Goal: Feedback & Contribution: Leave review/rating

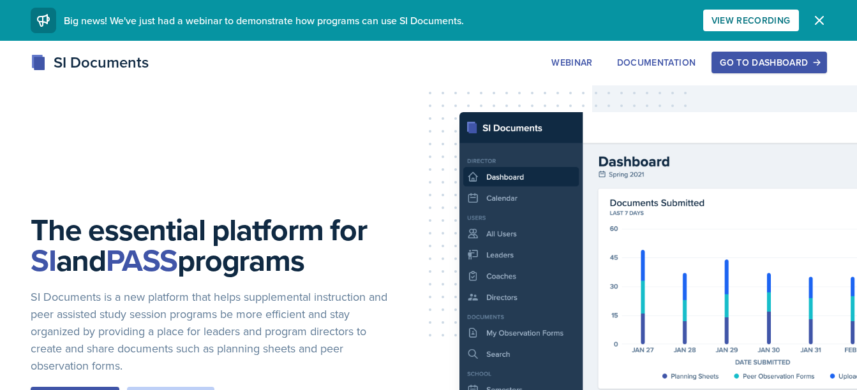
click at [785, 68] on div "Go to Dashboard" at bounding box center [768, 62] width 98 height 10
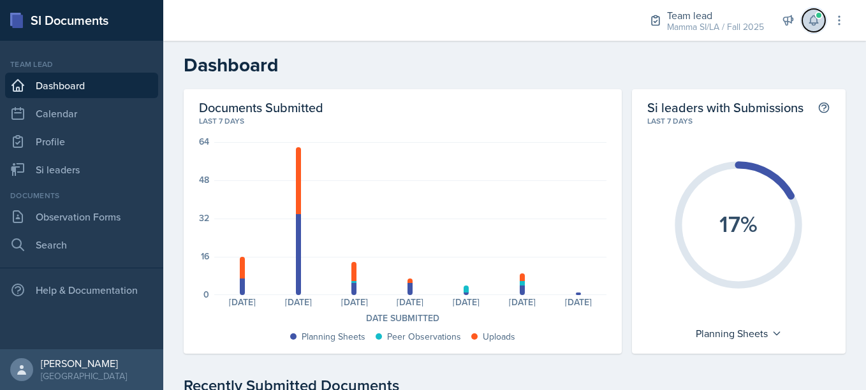
click at [823, 17] on button at bounding box center [813, 20] width 23 height 23
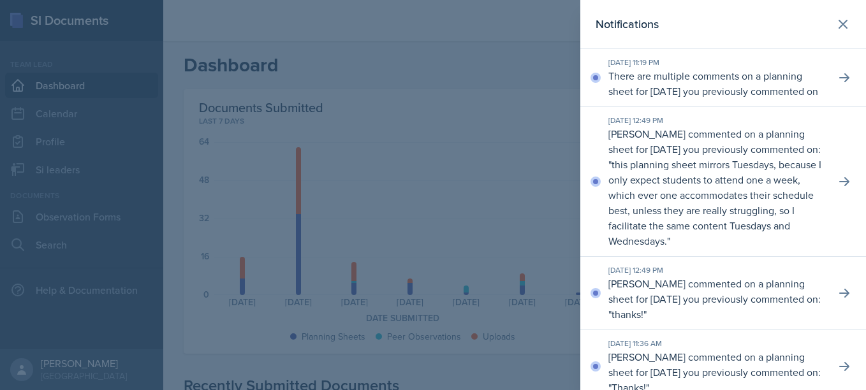
click at [850, 186] on div "[DATE] 12:49 PM [PERSON_NAME] commented on a planning sheet for [DATE] you prev…" at bounding box center [723, 182] width 286 height 150
click at [842, 193] on button at bounding box center [844, 181] width 23 height 23
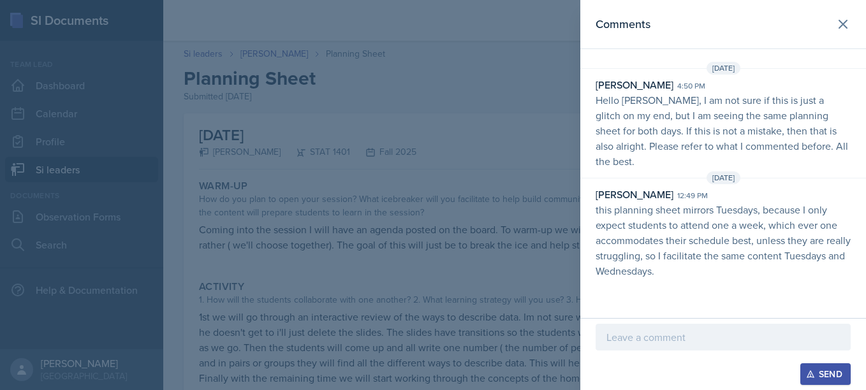
click at [665, 336] on p at bounding box center [723, 337] width 233 height 15
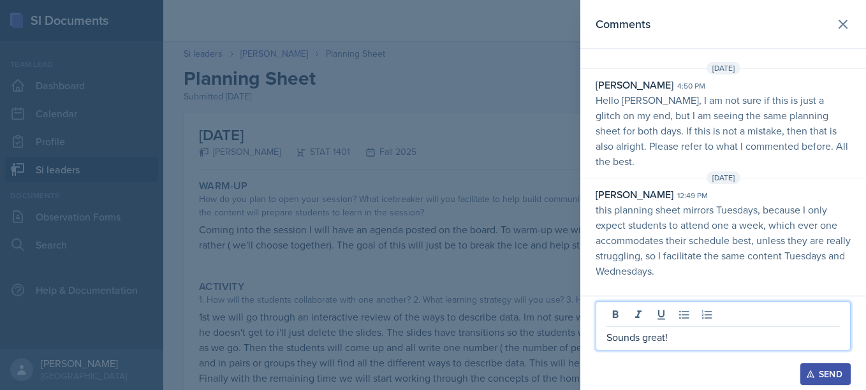
click at [682, 347] on div "Sounds great!" at bounding box center [723, 326] width 255 height 49
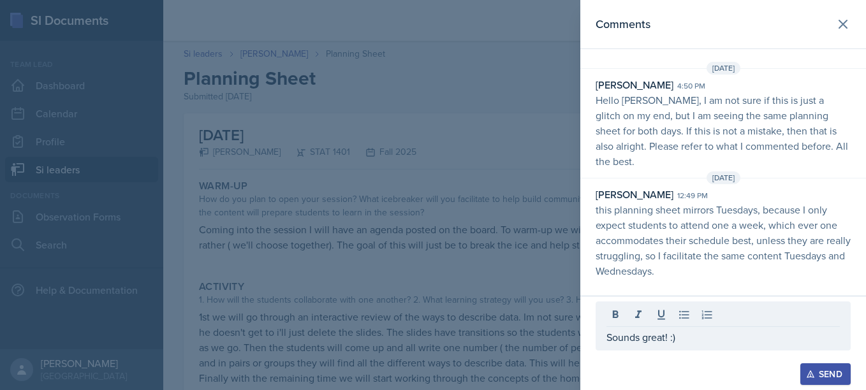
click at [828, 374] on div "Send" at bounding box center [826, 374] width 34 height 10
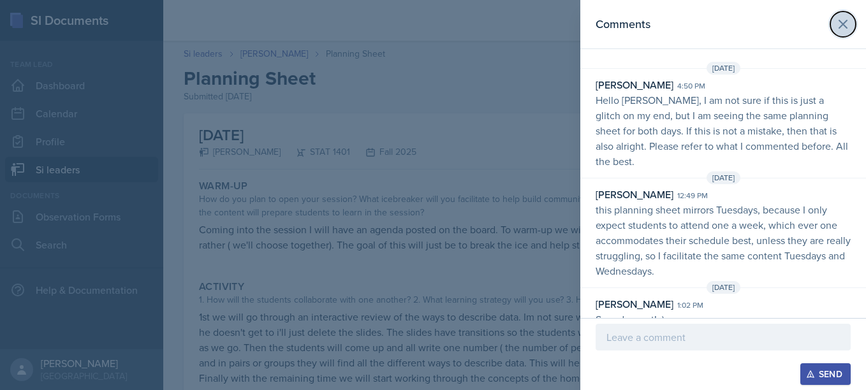
click at [853, 21] on button at bounding box center [843, 24] width 26 height 26
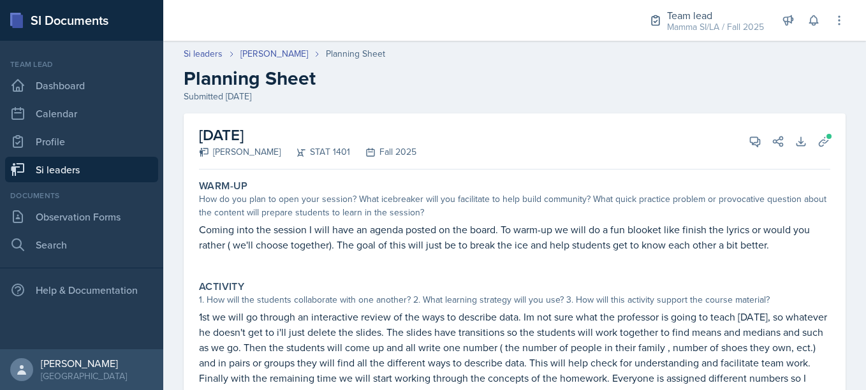
click at [98, 162] on link "Si leaders" at bounding box center [81, 170] width 153 height 26
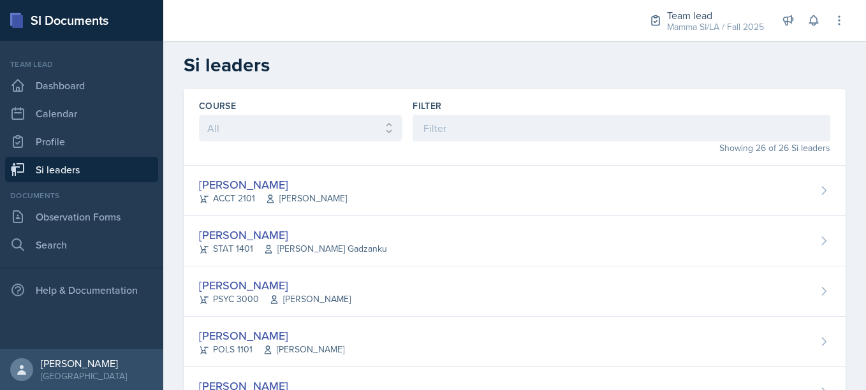
click at [448, 113] on div "Filter" at bounding box center [622, 121] width 418 height 42
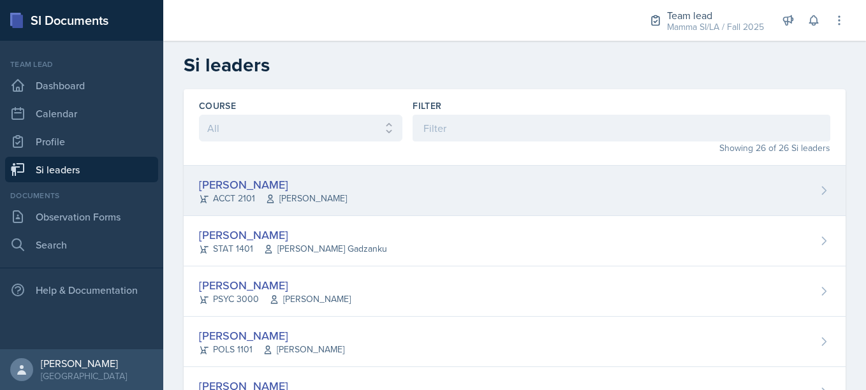
click at [291, 210] on div "[PERSON_NAME] ACCT 2101 [PERSON_NAME]" at bounding box center [515, 191] width 662 height 50
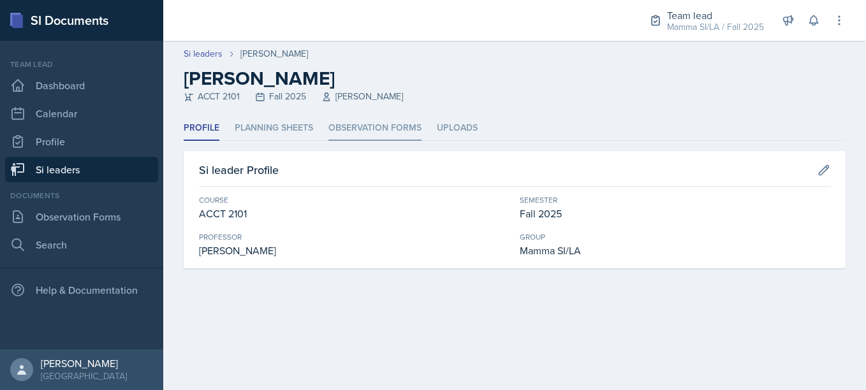
click at [387, 118] on li "Observation Forms" at bounding box center [374, 128] width 93 height 25
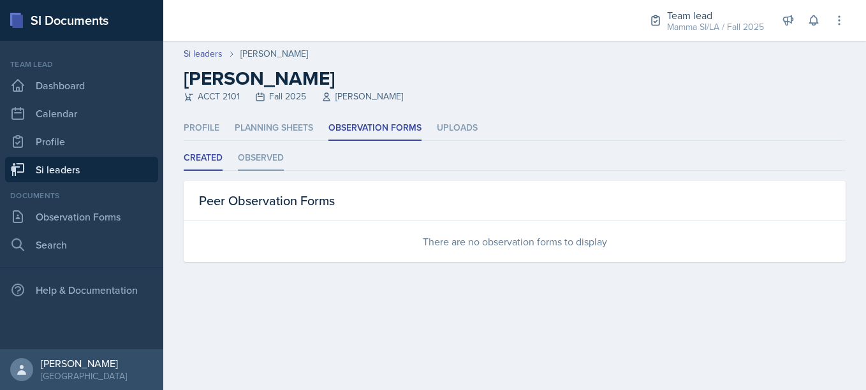
click at [274, 156] on li "Observed" at bounding box center [261, 158] width 46 height 25
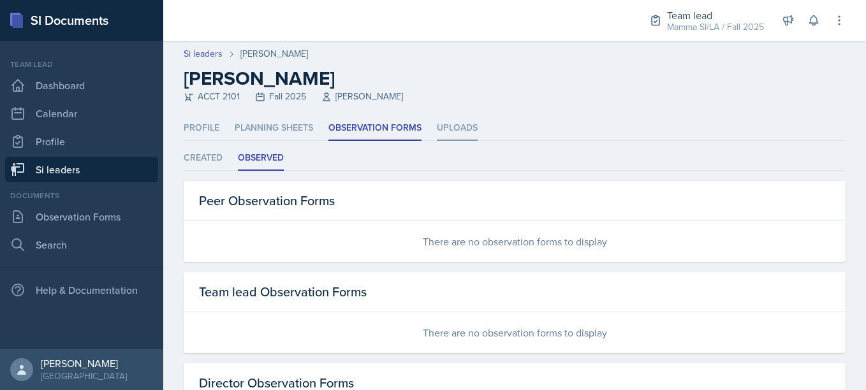
click at [444, 129] on li "Uploads" at bounding box center [457, 128] width 41 height 25
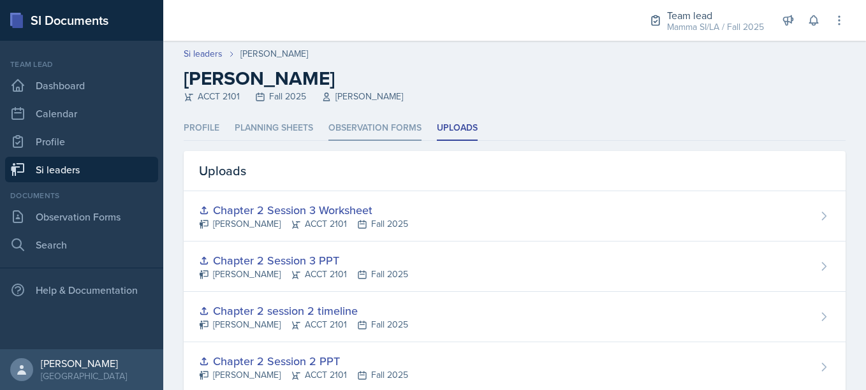
click at [383, 129] on li "Observation Forms" at bounding box center [374, 128] width 93 height 25
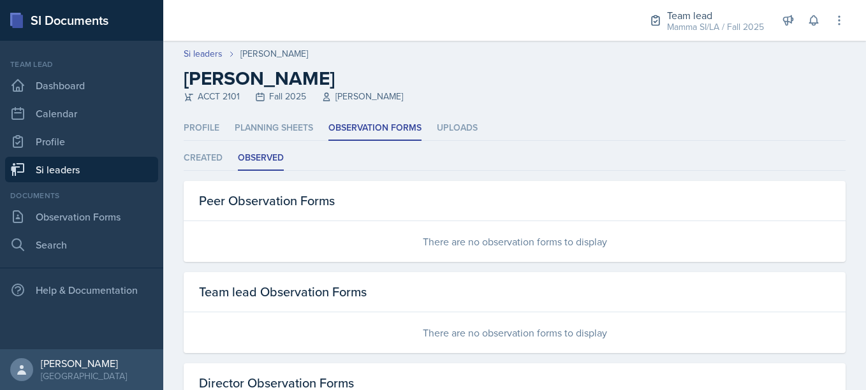
click at [308, 114] on header "Si leaders [PERSON_NAME] [PERSON_NAME] ACCT 2101 Fall 2025 [PERSON_NAME]" at bounding box center [514, 78] width 703 height 75
click at [284, 124] on li "Planning Sheets" at bounding box center [274, 128] width 78 height 25
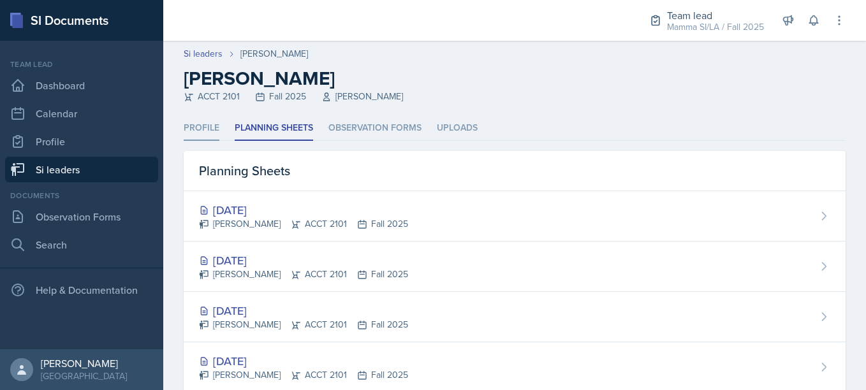
click at [217, 121] on li "Profile" at bounding box center [202, 128] width 36 height 25
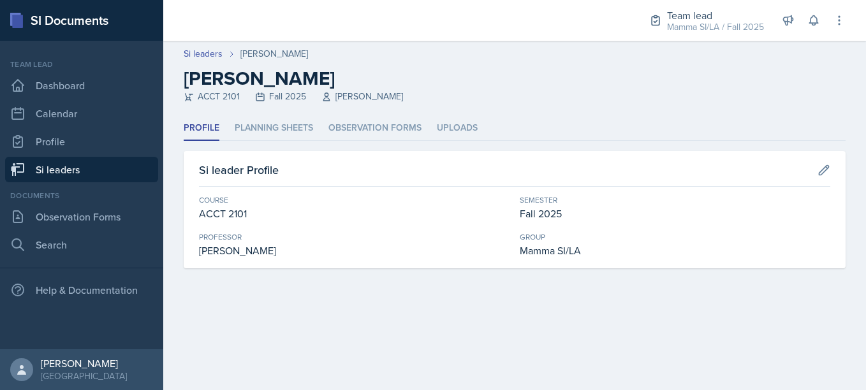
click at [70, 162] on link "Si leaders" at bounding box center [81, 170] width 153 height 26
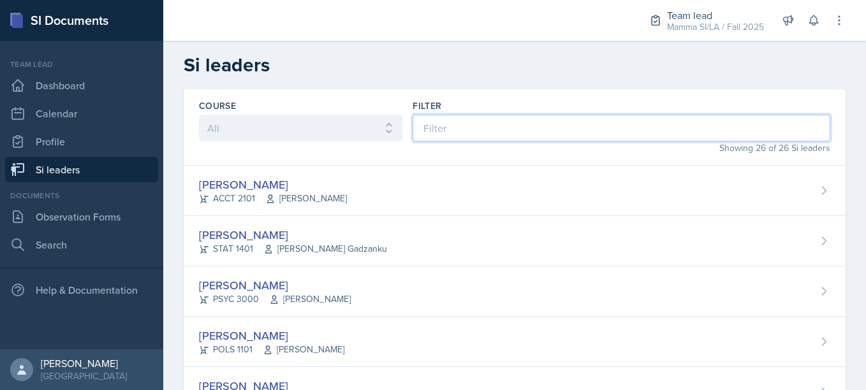
click at [479, 127] on input at bounding box center [622, 128] width 418 height 27
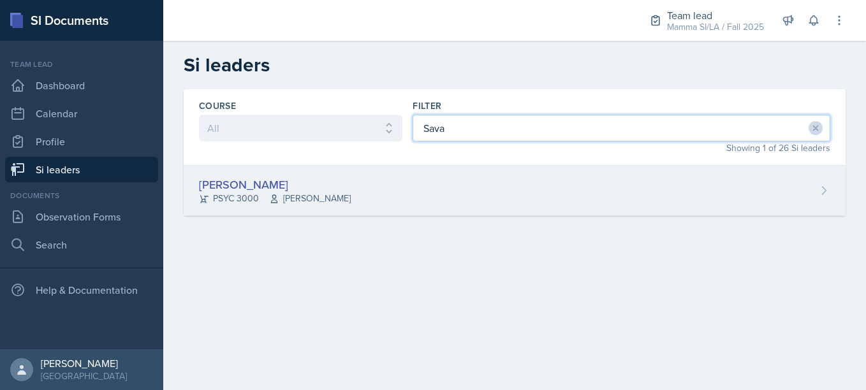
type input "Sava"
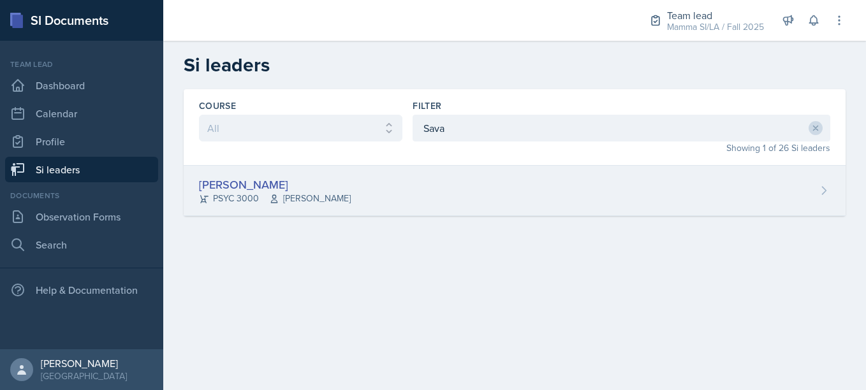
click at [376, 179] on div "[PERSON_NAME] PSYC 3000 [PERSON_NAME]" at bounding box center [515, 191] width 662 height 50
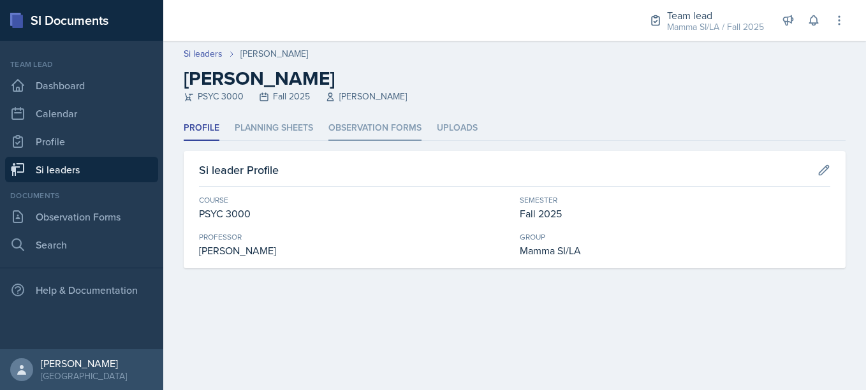
click at [369, 124] on li "Observation Forms" at bounding box center [374, 128] width 93 height 25
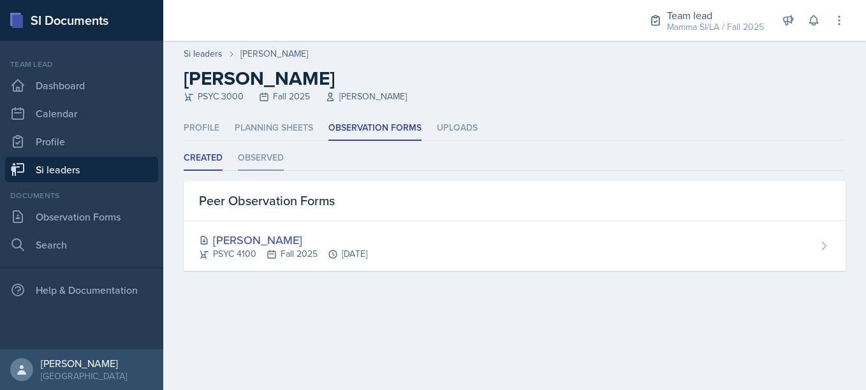
click at [242, 159] on li "Observed" at bounding box center [261, 158] width 46 height 25
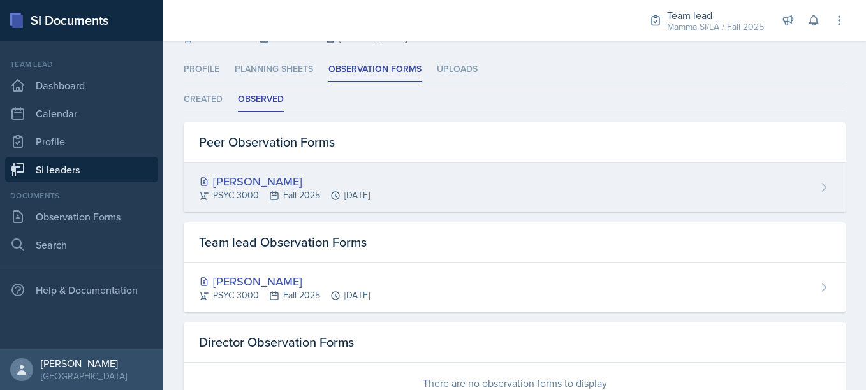
scroll to position [59, 0]
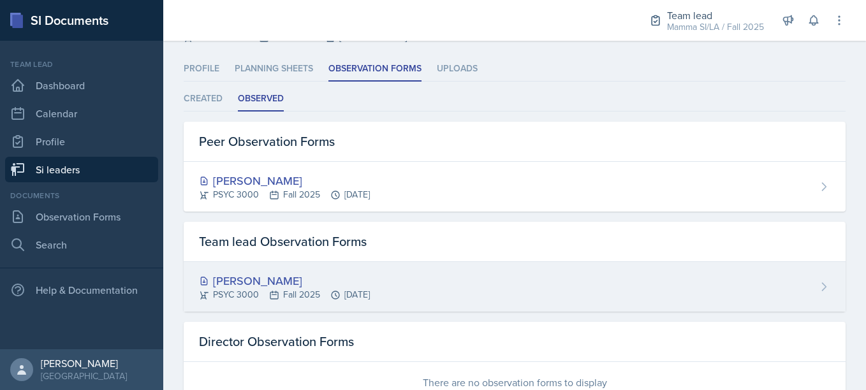
click at [367, 271] on div "[PERSON_NAME] PSYC 3000 Fall 2025 [DATE]" at bounding box center [515, 287] width 662 height 50
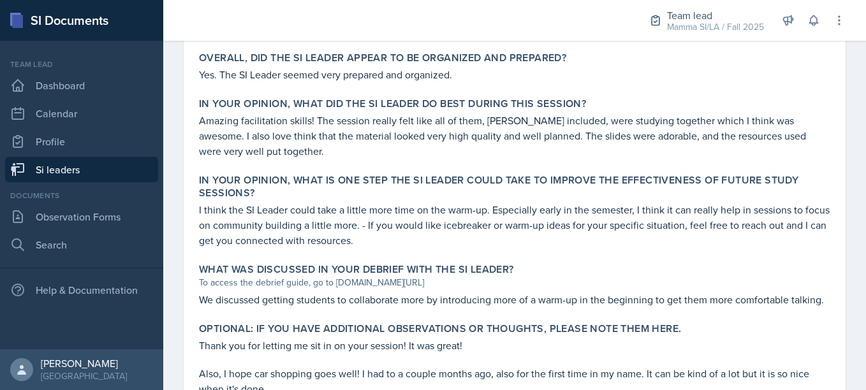
scroll to position [668, 0]
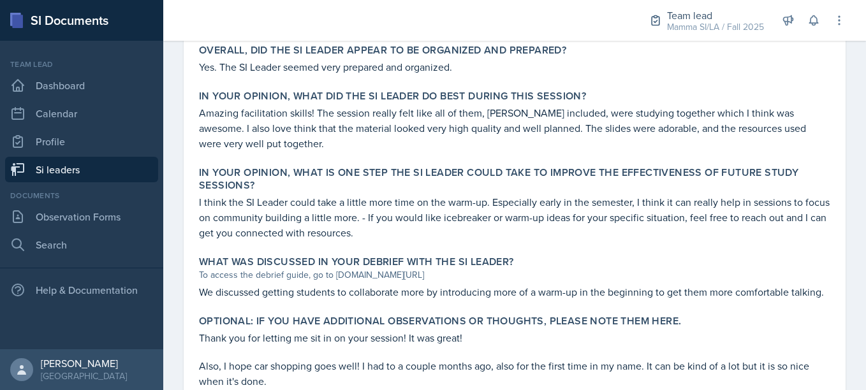
click at [422, 220] on p "I think the SI Leader could take a little more time on the warm-up. Especially …" at bounding box center [514, 218] width 631 height 46
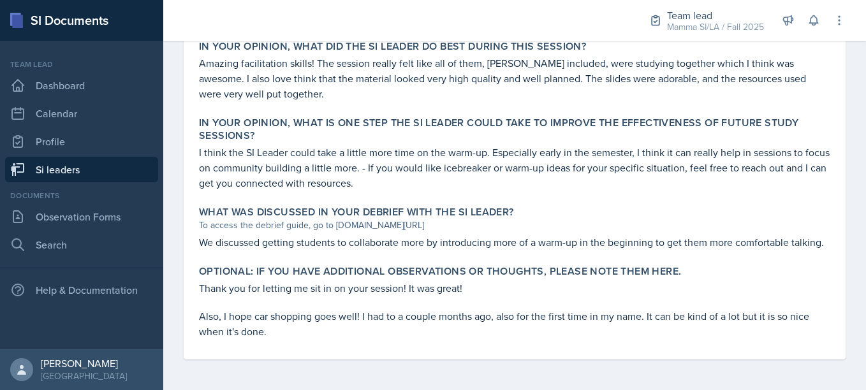
scroll to position [734, 0]
click at [128, 167] on link "Si leaders" at bounding box center [81, 170] width 153 height 26
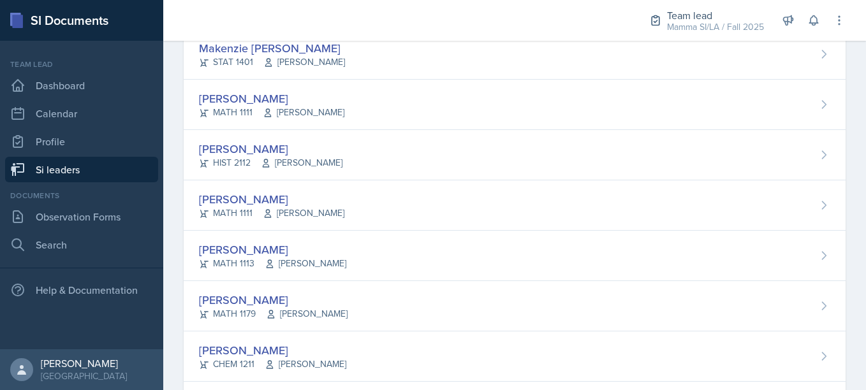
scroll to position [412, 0]
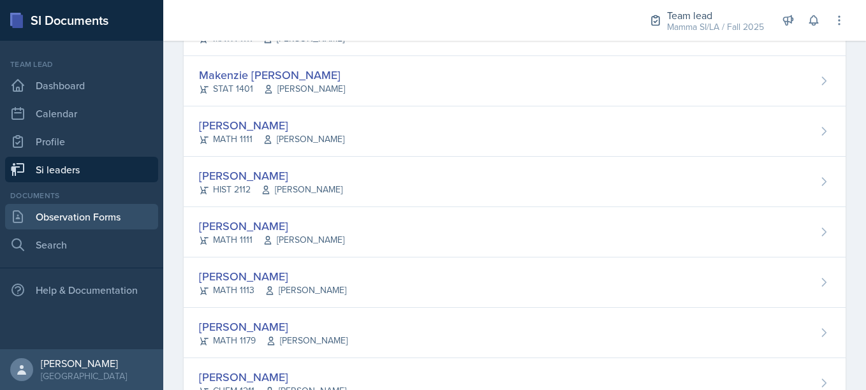
click at [126, 214] on link "Observation Forms" at bounding box center [81, 217] width 153 height 26
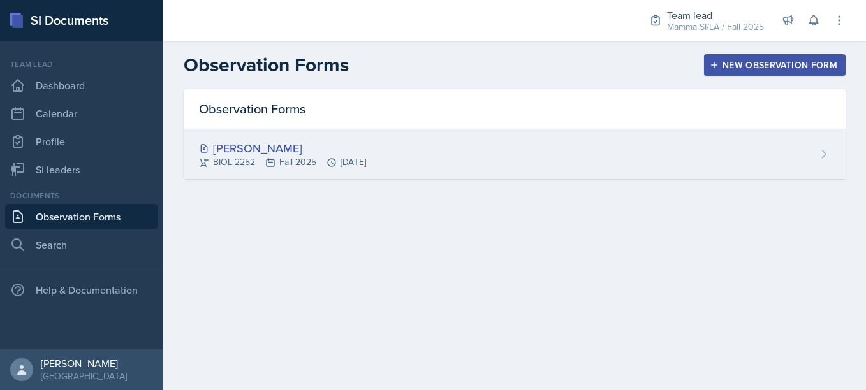
click at [366, 147] on div "[PERSON_NAME]" at bounding box center [282, 148] width 167 height 17
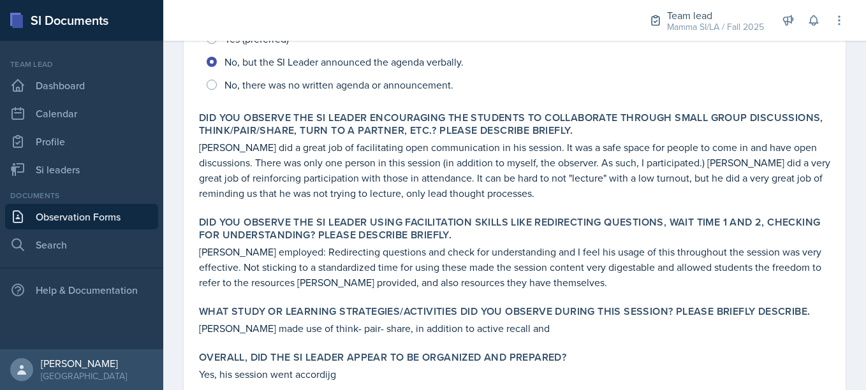
scroll to position [346, 0]
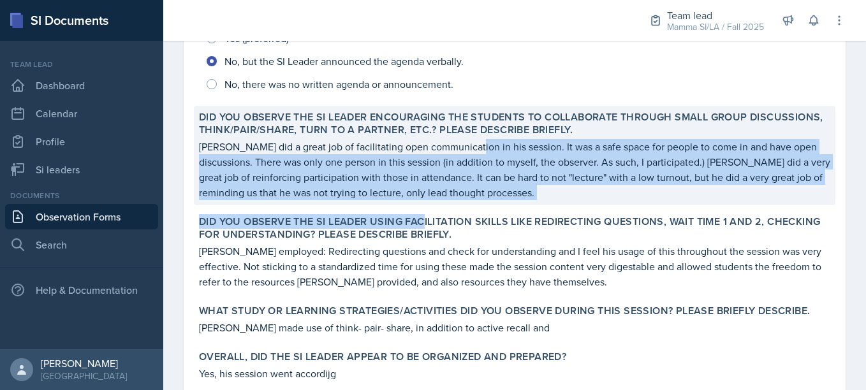
drag, startPoint x: 424, startPoint y: 219, endPoint x: 463, endPoint y: 140, distance: 87.6
click at [463, 140] on div "Was the SI Leader on time for the session, welcoming and greeting students as t…" at bounding box center [514, 182] width 631 height 735
drag, startPoint x: 463, startPoint y: 140, endPoint x: 519, endPoint y: 150, distance: 56.9
click at [519, 150] on p "[PERSON_NAME] did a great job of facilitating open communication in his session…" at bounding box center [514, 169] width 631 height 61
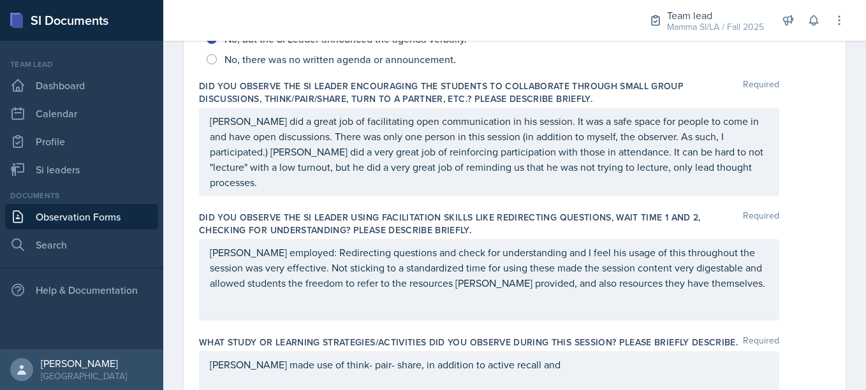
click at [557, 151] on p "[PERSON_NAME] did a great job of facilitating open communication in his session…" at bounding box center [489, 152] width 559 height 77
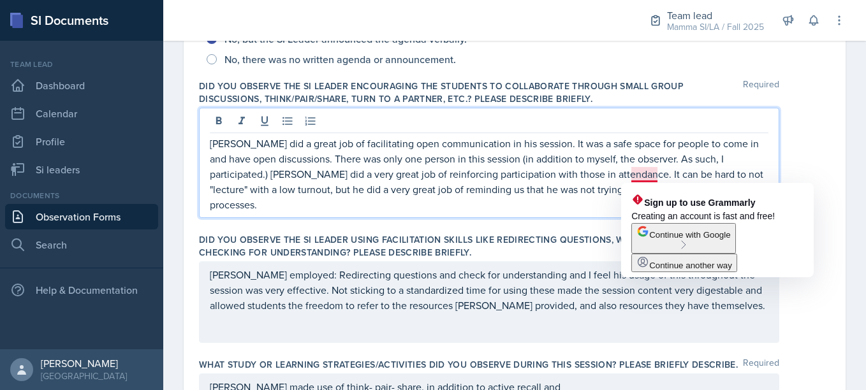
click at [651, 172] on p "[PERSON_NAME] did a great job of facilitating open communication in his session…" at bounding box center [489, 174] width 559 height 77
click at [656, 173] on p "[PERSON_NAME] did a great job of facilitating open communication in his session…" at bounding box center [489, 174] width 559 height 77
click at [575, 192] on p "[PERSON_NAME] did a great job of facilitating open communication in his session…" at bounding box center [489, 174] width 559 height 77
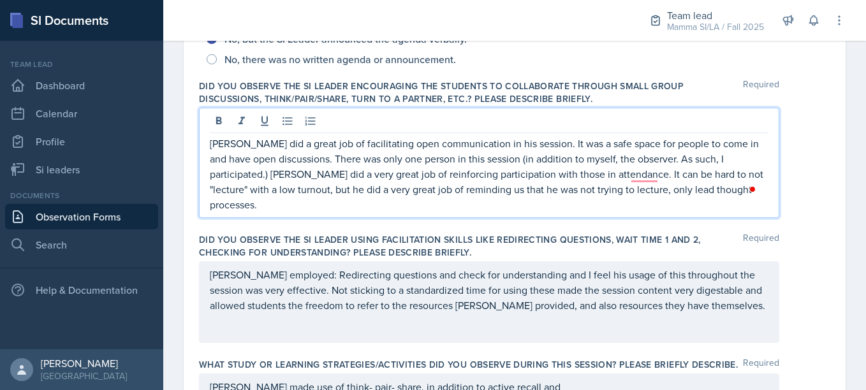
click at [378, 191] on p "[PERSON_NAME] did a great job of facilitating open communication in his session…" at bounding box center [489, 174] width 559 height 77
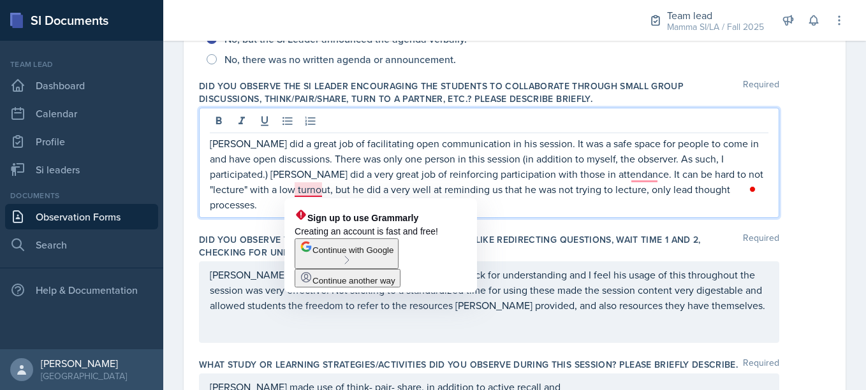
click at [328, 187] on p "[PERSON_NAME] did a great job of facilitating open communication in his session…" at bounding box center [489, 174] width 559 height 77
click at [304, 190] on p "[PERSON_NAME] did a great job of facilitating open communication in his session…" at bounding box center [489, 174] width 559 height 77
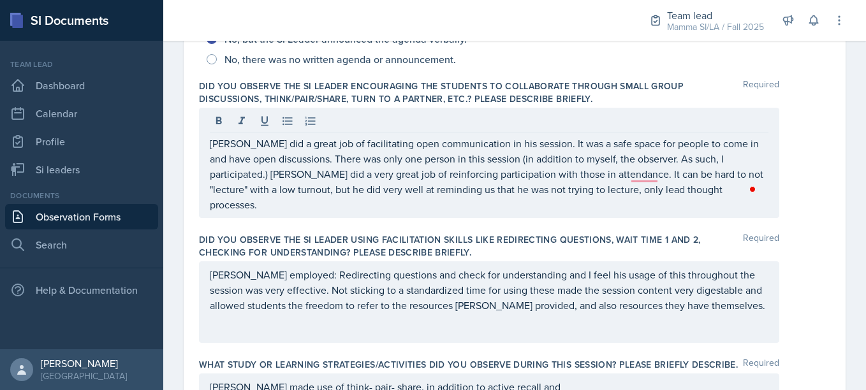
click at [414, 233] on label "Did you observe the SI Leader using facilitation skills like redirecting questi…" at bounding box center [471, 246] width 544 height 26
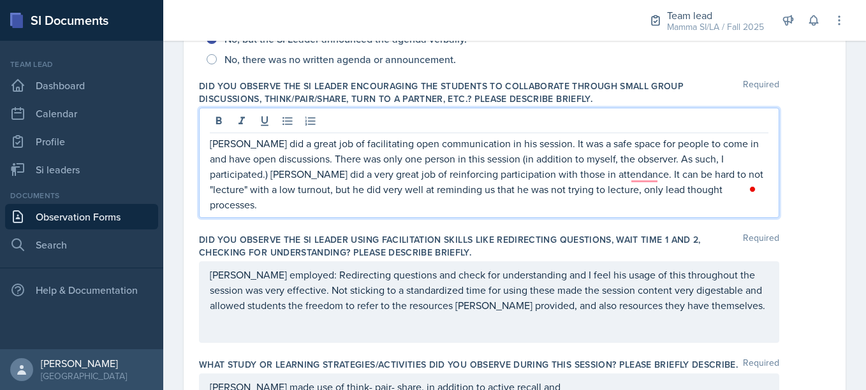
click at [644, 154] on p "[PERSON_NAME] did a great job of facilitating open communication in his session…" at bounding box center [489, 174] width 559 height 77
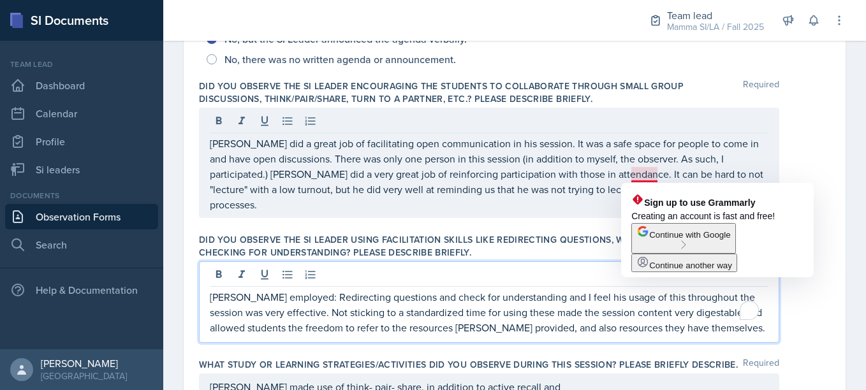
click at [549, 262] on div "[PERSON_NAME] employed: Redirecting questions and check for understanding and I…" at bounding box center [489, 303] width 580 height 82
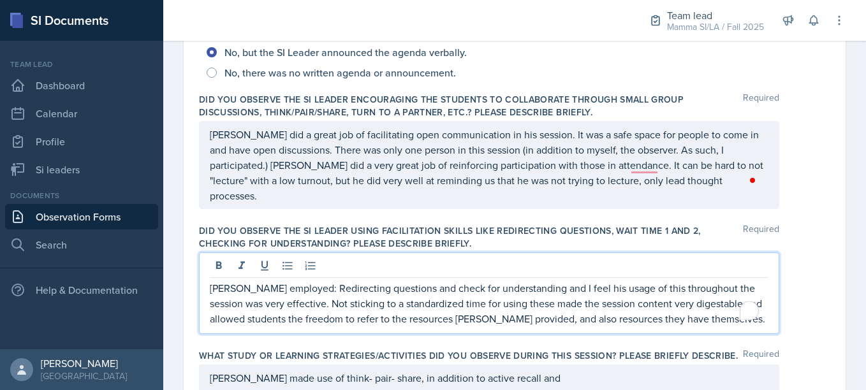
scroll to position [386, 0]
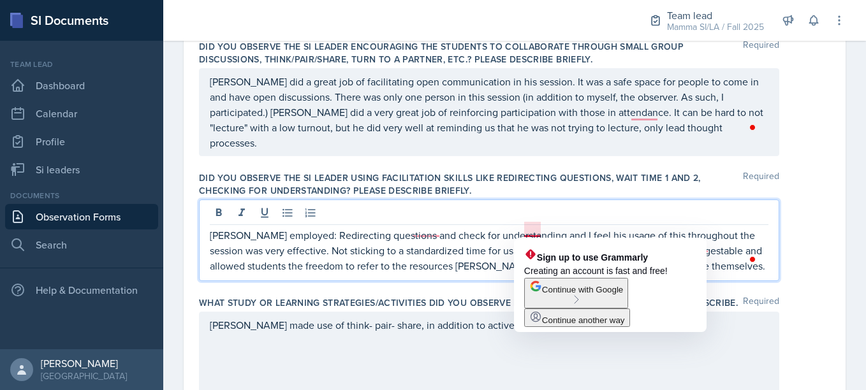
click at [540, 228] on p "[PERSON_NAME] employed: Redirecting questions and check for understanding and I…" at bounding box center [489, 251] width 559 height 46
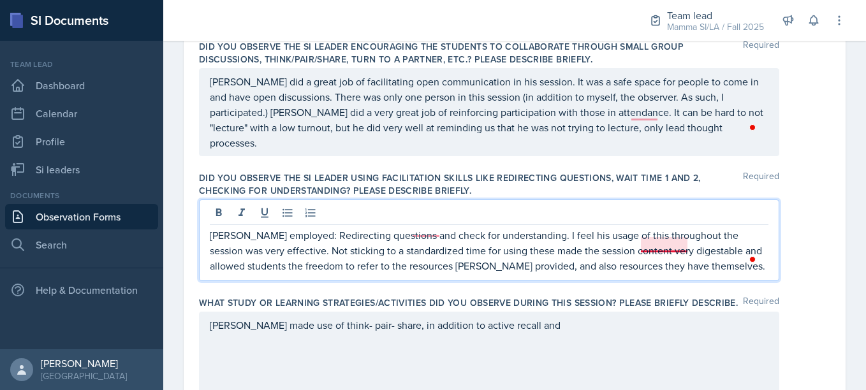
click at [688, 247] on p "[PERSON_NAME] employed: Redirecting questions and check for understanding. I fe…" at bounding box center [489, 251] width 559 height 46
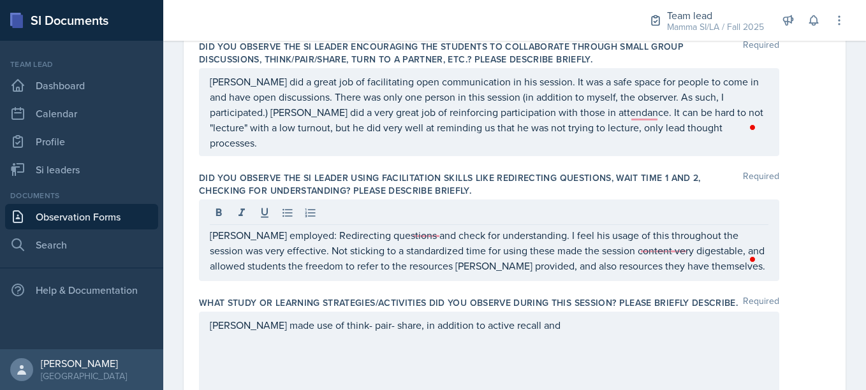
click at [691, 268] on div "[PERSON_NAME] employed: Redirecting questions and check for understanding. I fe…" at bounding box center [489, 241] width 580 height 82
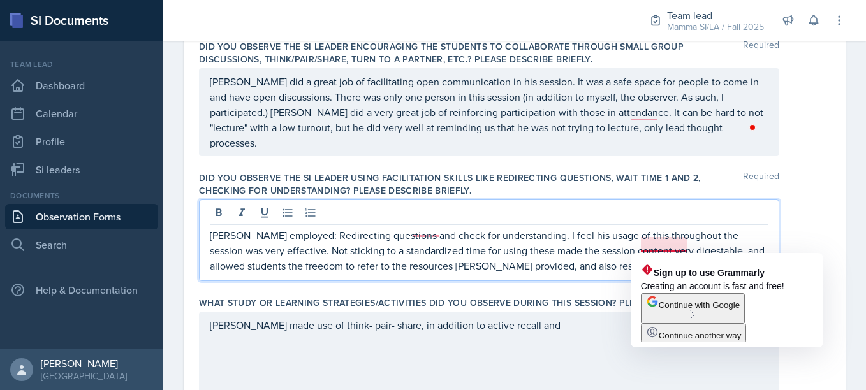
click at [662, 248] on p "[PERSON_NAME] employed: Redirecting questions and check for understanding. I fe…" at bounding box center [489, 251] width 559 height 46
click at [607, 263] on p "[PERSON_NAME] employed: Redirecting questions and check for understanding. I fe…" at bounding box center [489, 251] width 559 height 46
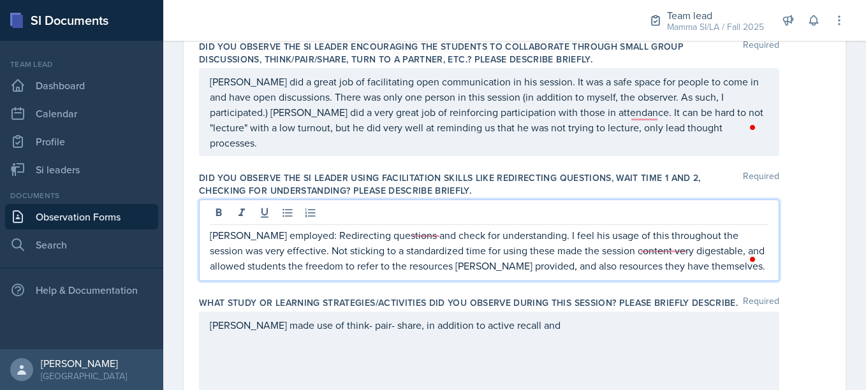
click at [697, 245] on p "[PERSON_NAME] employed: Redirecting questions and check for understanding. I fe…" at bounding box center [489, 251] width 559 height 46
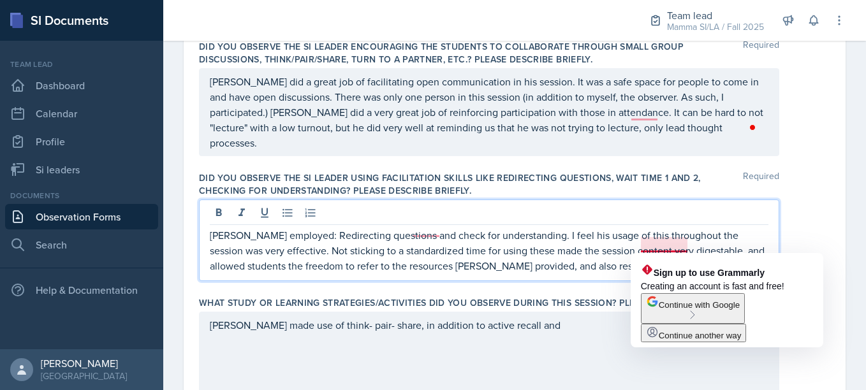
click at [680, 250] on p "[PERSON_NAME] employed: Redirecting questions and check for understanding. I fe…" at bounding box center [489, 251] width 559 height 46
click at [593, 254] on p "[PERSON_NAME] employed: Redirecting questions and check for understanding. I fe…" at bounding box center [489, 251] width 559 height 46
click at [643, 246] on p "[PERSON_NAME] employed: Redirecting questions and check for understanding. I fe…" at bounding box center [489, 251] width 559 height 46
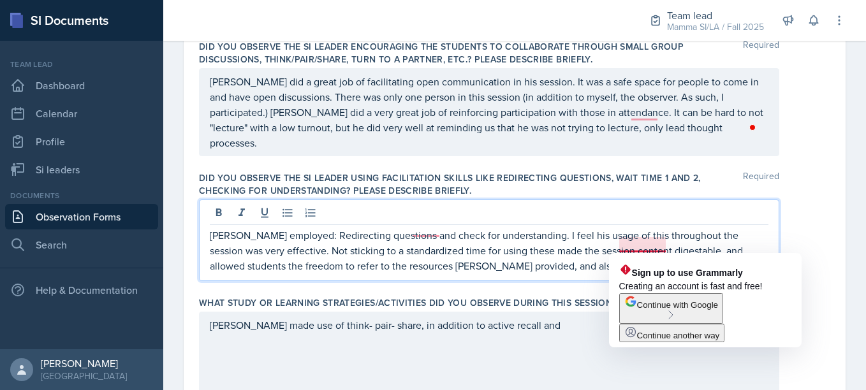
click at [652, 242] on p "[PERSON_NAME] employed: Redirecting questions and check for understanding. I fe…" at bounding box center [489, 251] width 559 height 46
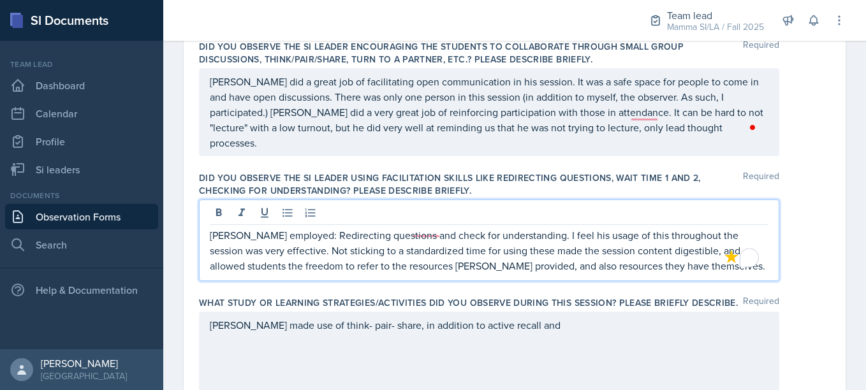
click at [613, 258] on p "[PERSON_NAME] employed: Redirecting questions and check for understanding. I fe…" at bounding box center [489, 251] width 559 height 46
click at [625, 228] on p "[PERSON_NAME] employed: Redirecting questions and check for understanding. I fe…" at bounding box center [489, 251] width 559 height 46
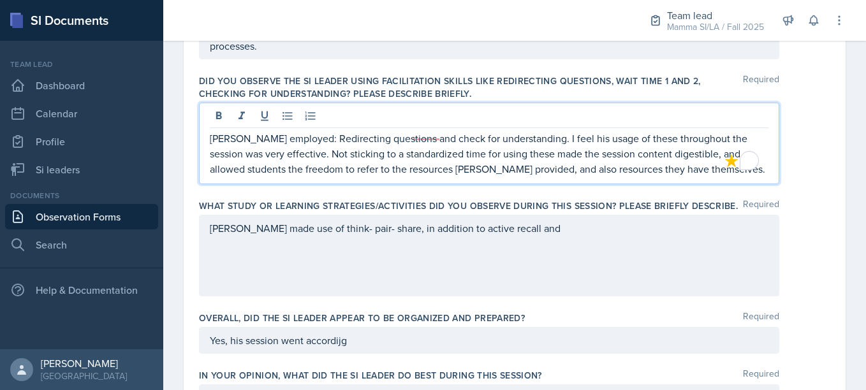
scroll to position [483, 0]
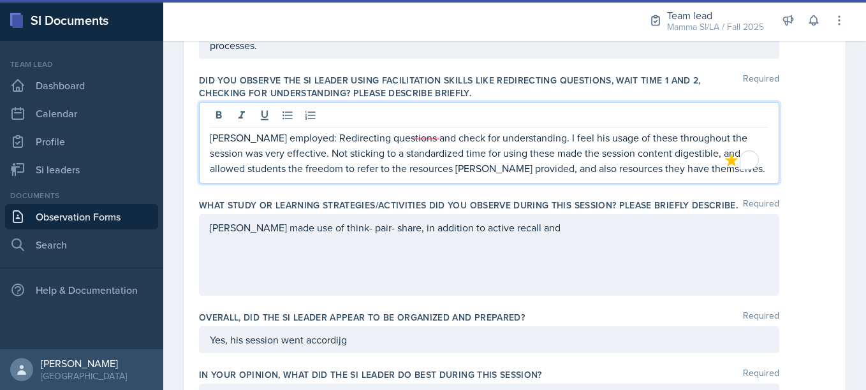
click at [531, 244] on div "[PERSON_NAME] made use of think- pair- share, in addition to active recall and" at bounding box center [489, 255] width 580 height 82
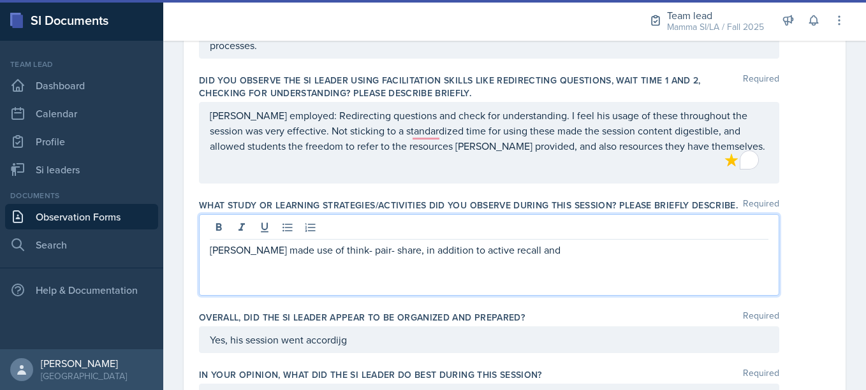
scroll to position [506, 0]
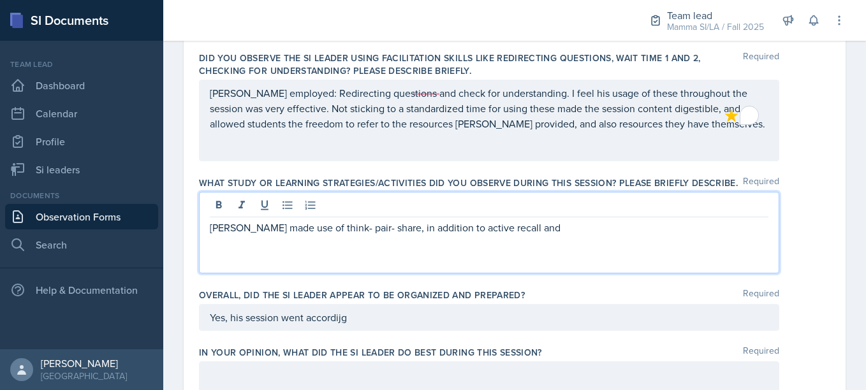
click at [530, 235] on p "[PERSON_NAME] made use of think- pair- share, in addition to active recall and" at bounding box center [489, 227] width 559 height 15
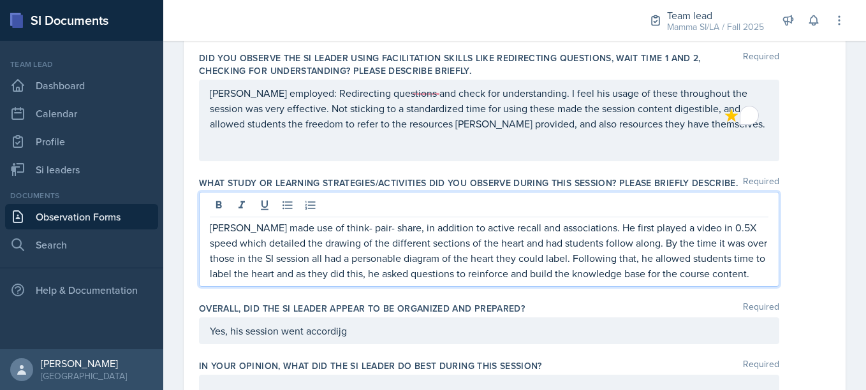
click at [369, 281] on p "[PERSON_NAME] made use of think- pair- share, in addition to active recall and …" at bounding box center [489, 250] width 559 height 61
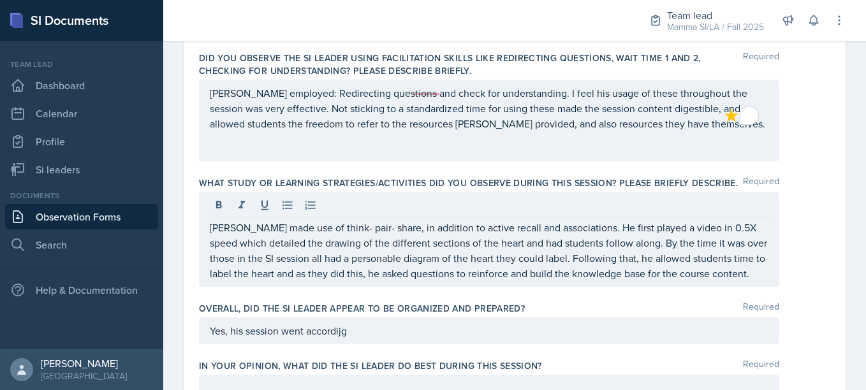
click at [354, 297] on div "What study or learning strategies/activities did you observe during this sessio…" at bounding box center [514, 235] width 631 height 126
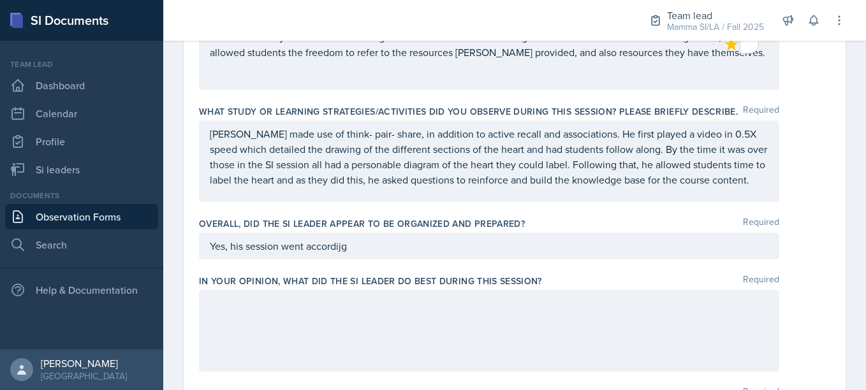
scroll to position [591, 0]
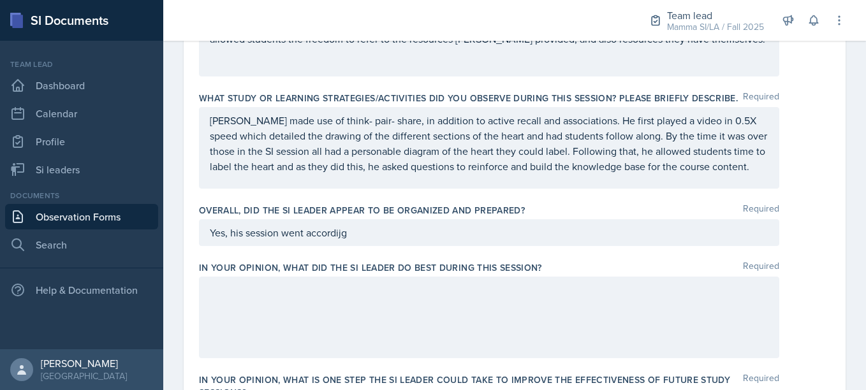
click at [314, 174] on p "[PERSON_NAME] made use of think- pair- share, in addition to active recall and …" at bounding box center [489, 143] width 559 height 61
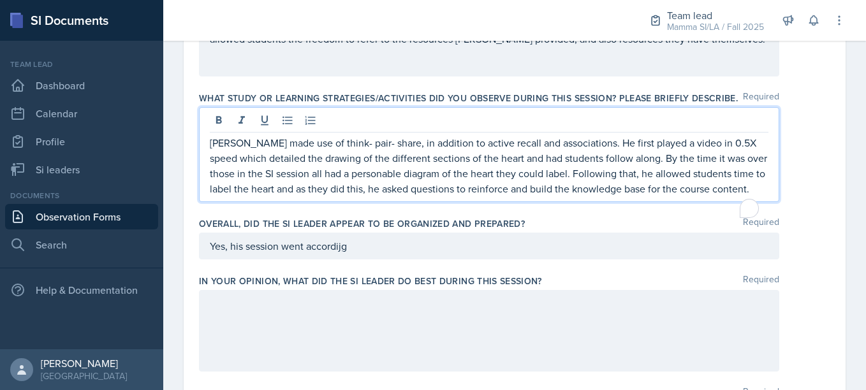
scroll to position [613, 0]
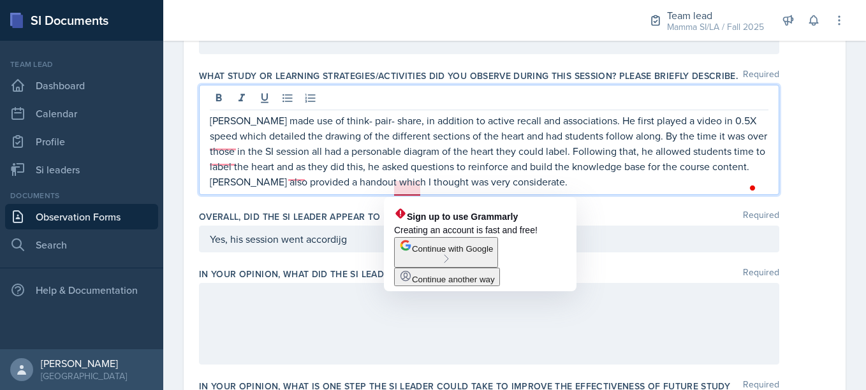
click at [395, 183] on p "[PERSON_NAME] made use of think- pair- share, in addition to active recall and …" at bounding box center [489, 151] width 559 height 77
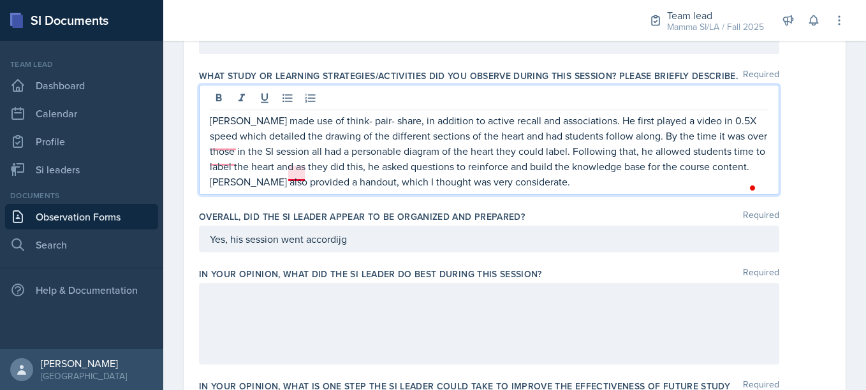
click at [290, 172] on p "[PERSON_NAME] made use of think- pair- share, in addition to active recall and …" at bounding box center [489, 151] width 559 height 77
click at [237, 161] on p "[PERSON_NAME] made use of think- pair- share, in addition to active recall and …" at bounding box center [489, 151] width 559 height 77
click at [739, 142] on p "[PERSON_NAME] made use of think- pair- share, in addition to active recall and …" at bounding box center [489, 151] width 559 height 77
click at [746, 126] on p "[PERSON_NAME] made use of think- pair- share, in addition to active recall and …" at bounding box center [489, 151] width 559 height 77
click at [668, 189] on p "[PERSON_NAME] made use of think- pair- share, in addition to active recall and …" at bounding box center [489, 151] width 559 height 77
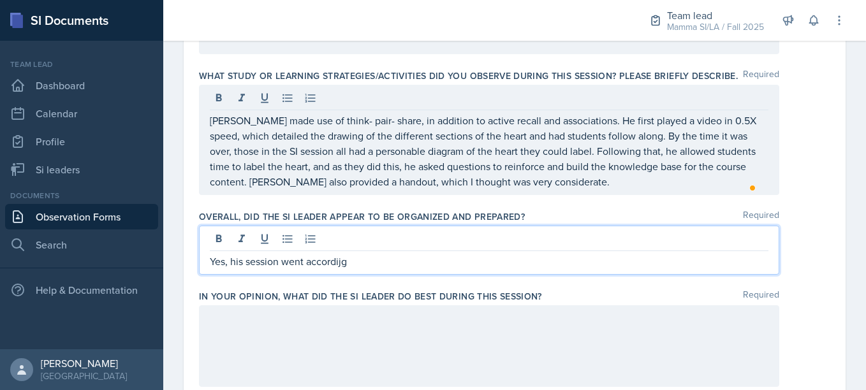
click at [581, 251] on div "Yes, his session went accordijg" at bounding box center [489, 250] width 580 height 49
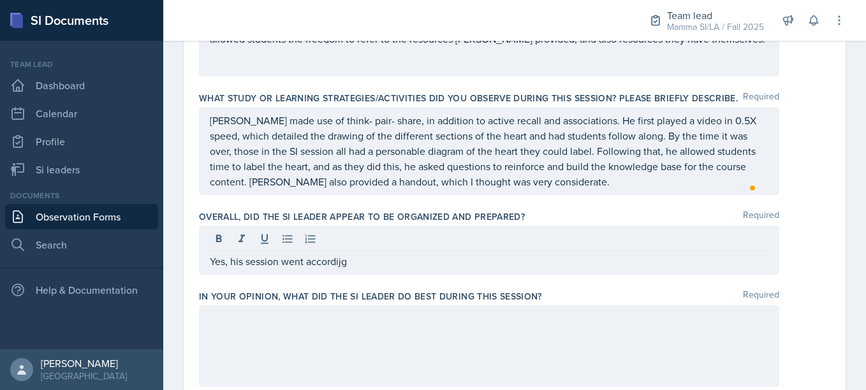
click at [512, 251] on div at bounding box center [489, 240] width 559 height 21
click at [709, 195] on div "[PERSON_NAME] made use of think- pair- share, in addition to active recall and …" at bounding box center [489, 151] width 580 height 88
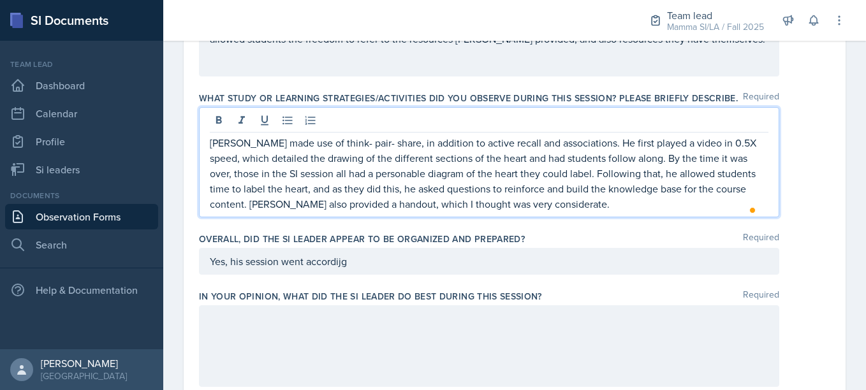
scroll to position [613, 0]
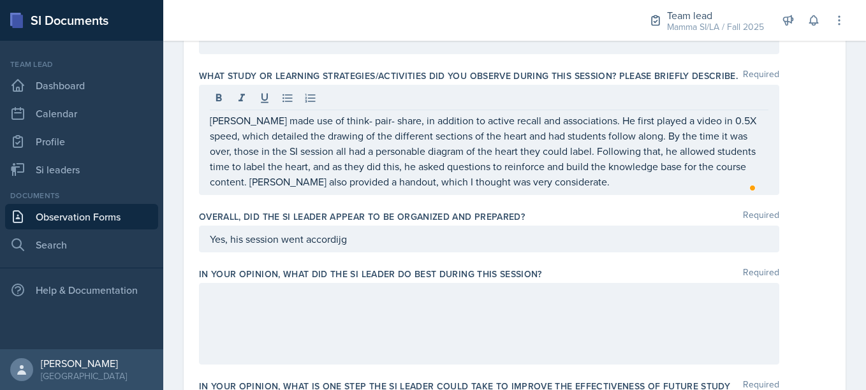
click at [557, 230] on div "Overall, did the SI Leader appear to be organized and prepared? Required Yes, h…" at bounding box center [514, 233] width 631 height 57
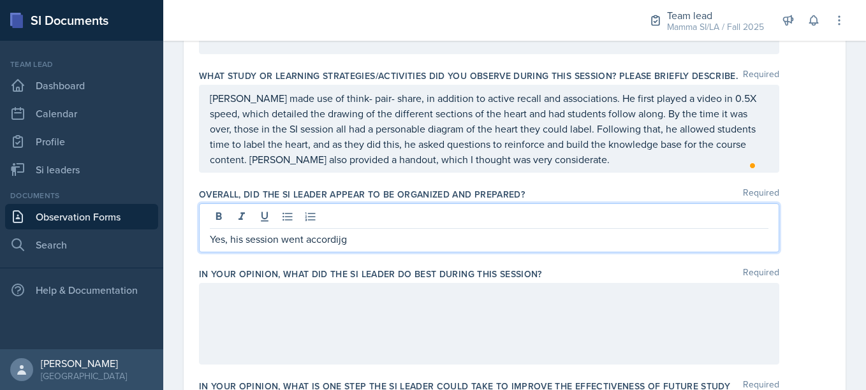
click at [470, 218] on div "Yes, his session went accordijg" at bounding box center [489, 227] width 580 height 49
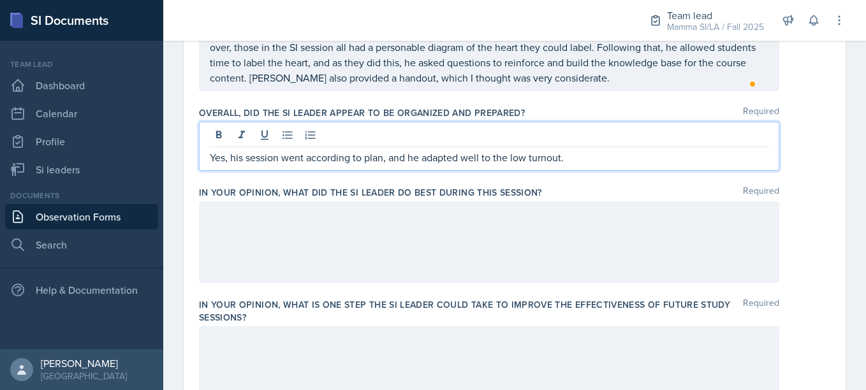
click at [411, 260] on div at bounding box center [489, 243] width 580 height 82
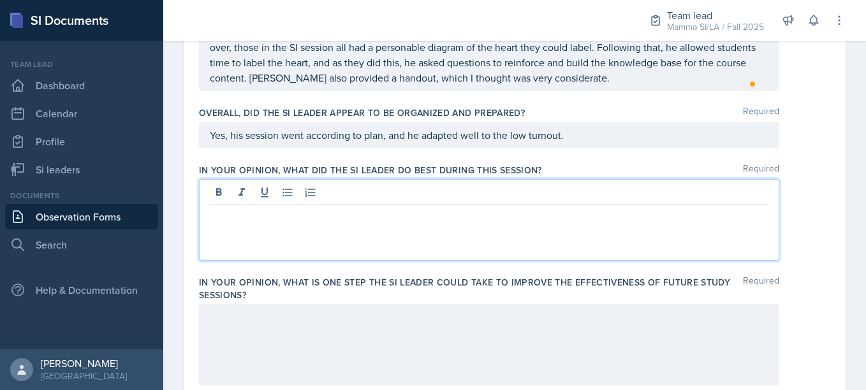
scroll to position [717, 0]
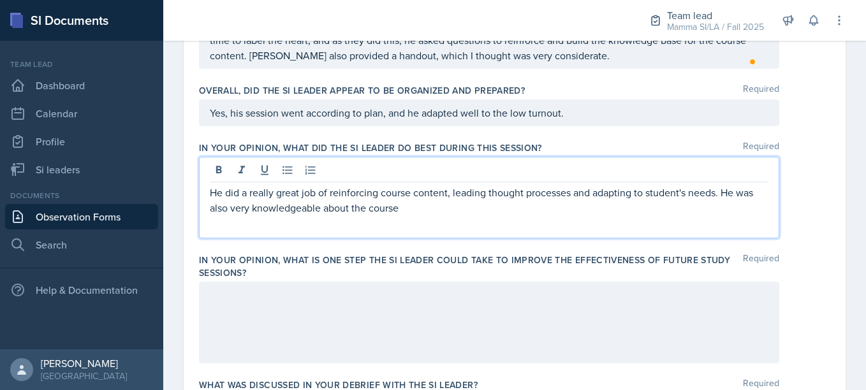
click at [483, 216] on p "He did a really great job of reinforcing course content, leading thought proces…" at bounding box center [489, 200] width 559 height 31
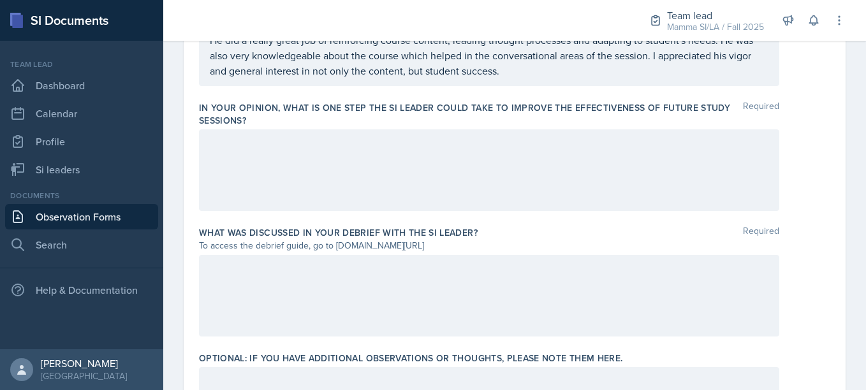
click at [418, 175] on div at bounding box center [489, 170] width 580 height 82
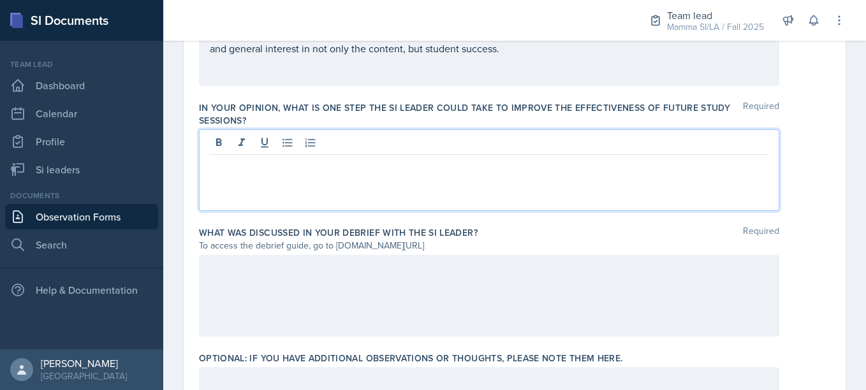
scroll to position [869, 0]
click at [418, 173] on p at bounding box center [489, 165] width 559 height 15
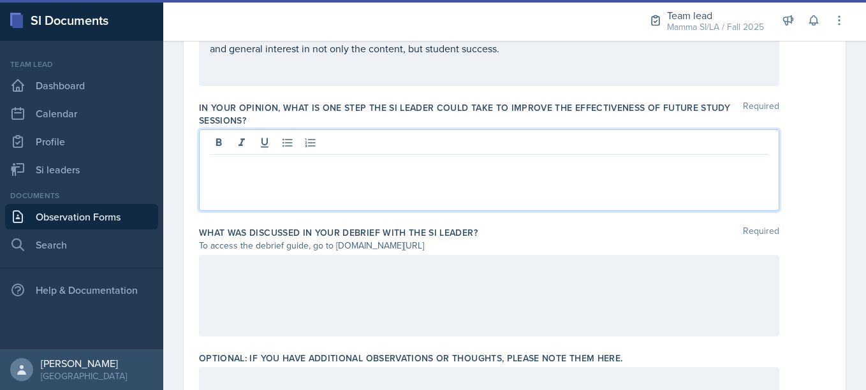
click at [418, 173] on p at bounding box center [489, 165] width 559 height 15
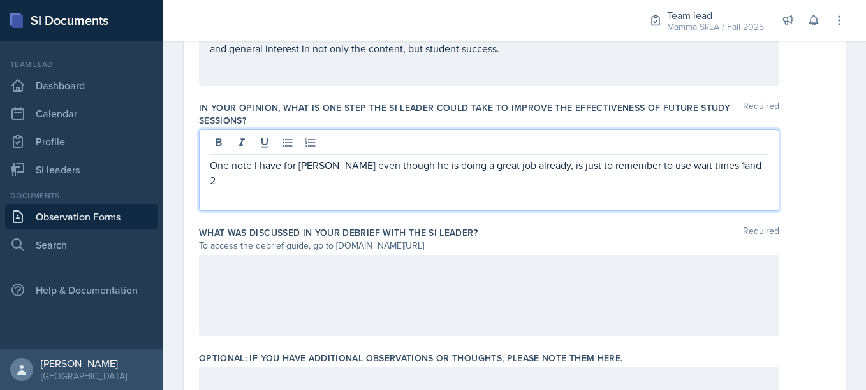
click at [703, 176] on p "One note I have for [PERSON_NAME] even though he is doing a great job already, …" at bounding box center [489, 173] width 559 height 31
click at [730, 172] on p "One note I have for [PERSON_NAME] even though he is doing a great job already, …" at bounding box center [489, 173] width 559 height 31
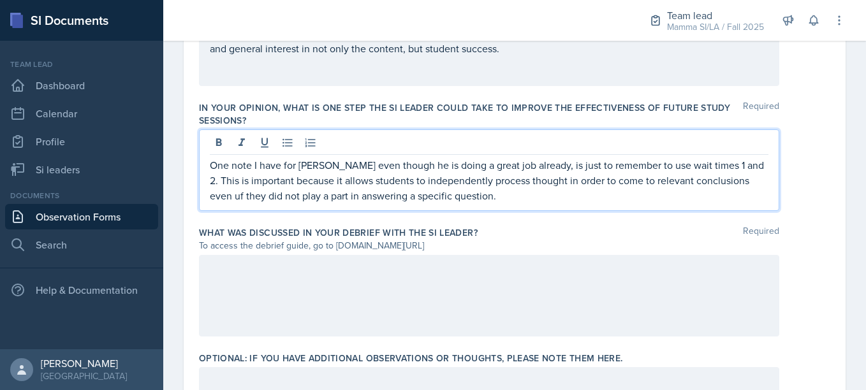
click at [604, 167] on p "One note I have for [PERSON_NAME] even though he is doing a great job already, …" at bounding box center [489, 181] width 559 height 46
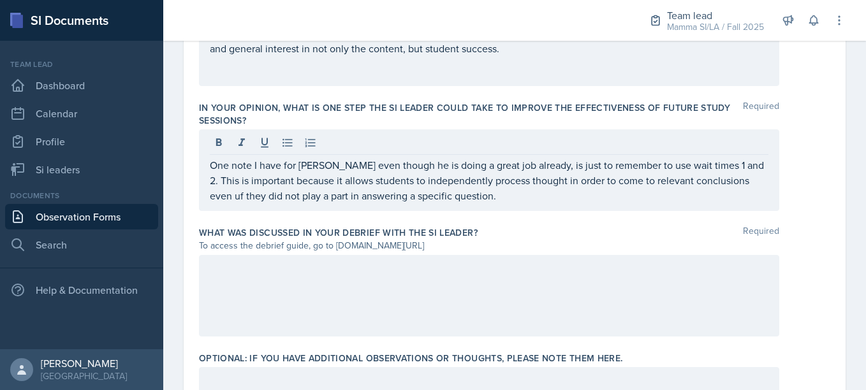
click at [547, 219] on div "In your opinion, what is ONE step the SI Leader could take to improve the effec…" at bounding box center [514, 158] width 631 height 125
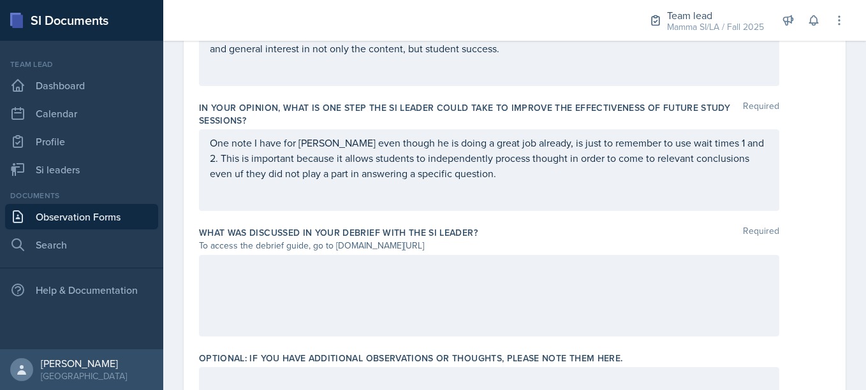
click at [747, 175] on p "One note I have for [PERSON_NAME] even though he is doing a great job already, …" at bounding box center [489, 158] width 559 height 46
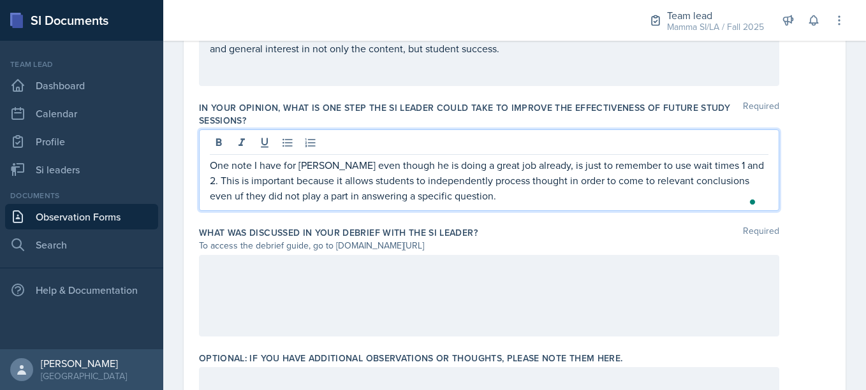
click at [749, 181] on p "One note I have for [PERSON_NAME] even though he is doing a great job already, …" at bounding box center [489, 181] width 559 height 46
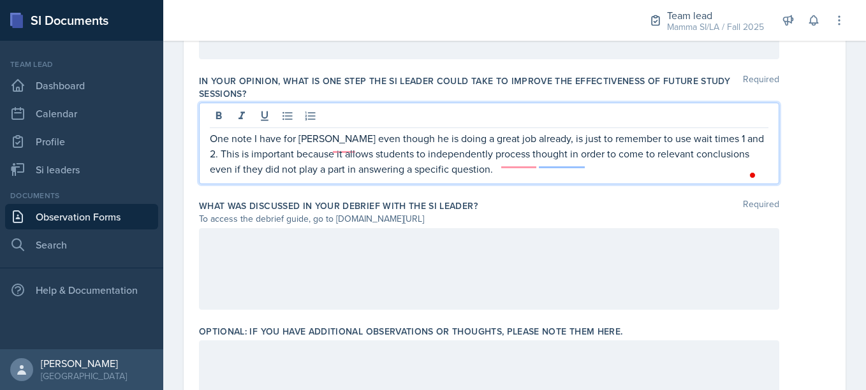
scroll to position [897, 0]
click at [469, 174] on p "One note I have for [PERSON_NAME] even though he is doing a great job already, …" at bounding box center [489, 153] width 559 height 46
click at [344, 142] on p "One note I have for [PERSON_NAME] even though he is doing a great job already, …" at bounding box center [489, 153] width 559 height 46
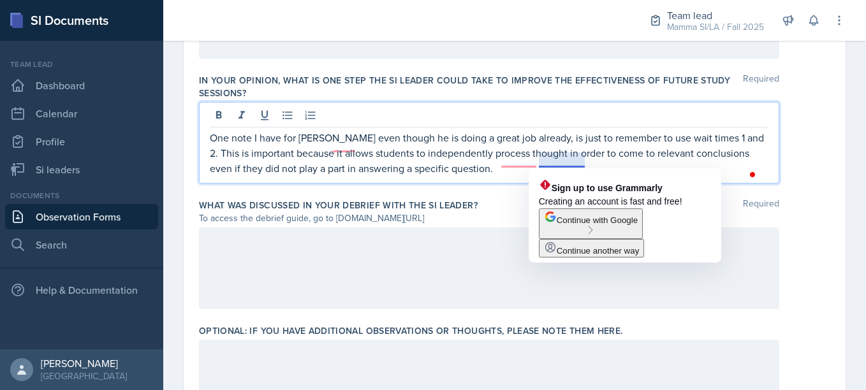
click at [616, 175] on html "SI Documents Team lead Dashboard Calendar Profile Si leaders Documents Observat…" at bounding box center [433, 195] width 866 height 390
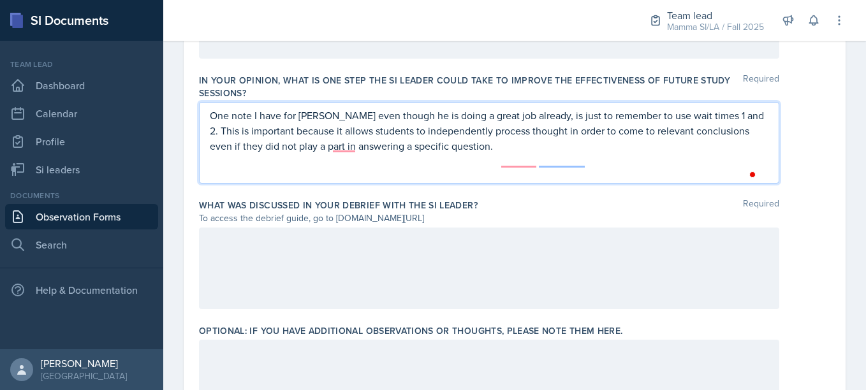
scroll to position [874, 0]
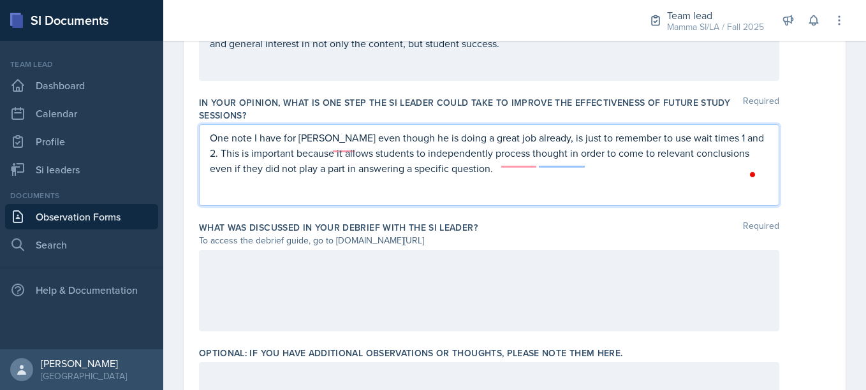
click at [333, 147] on p "One note I have for [PERSON_NAME] even though he is doing a great job already, …" at bounding box center [489, 153] width 559 height 46
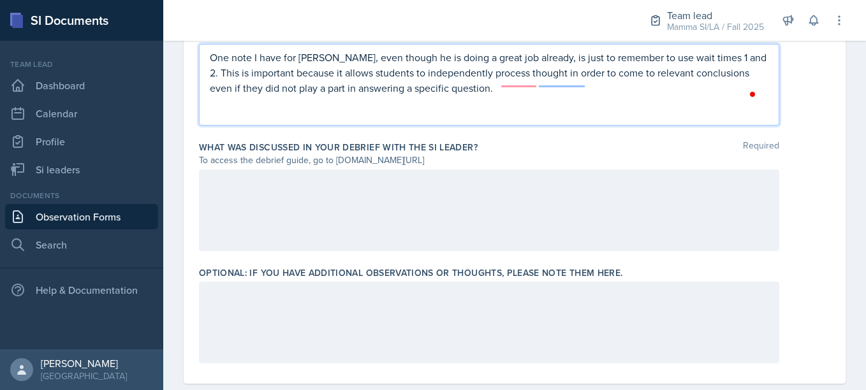
scroll to position [962, 0]
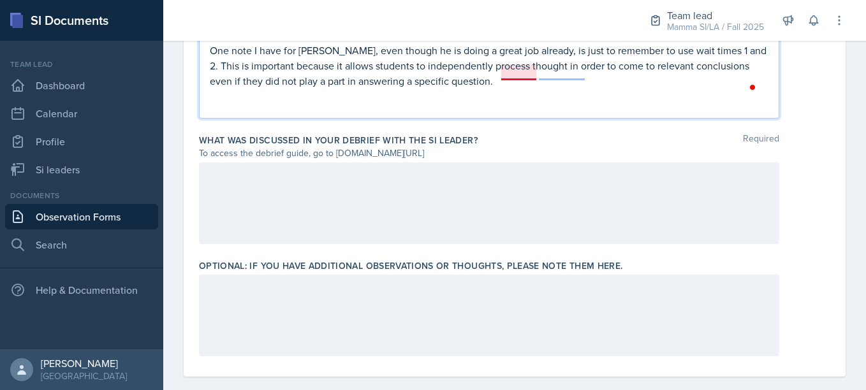
click at [536, 79] on p "One note I have for [PERSON_NAME], even though he is doing a great job already,…" at bounding box center [489, 66] width 559 height 46
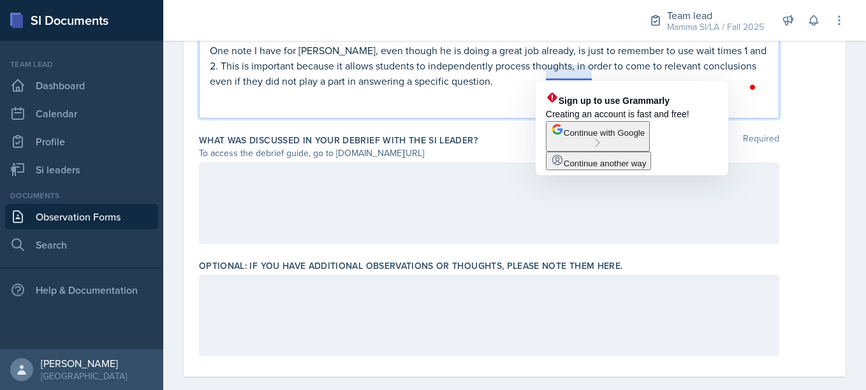
click at [593, 78] on p "One note I have for [PERSON_NAME], even though he is doing a great job already,…" at bounding box center [489, 66] width 559 height 46
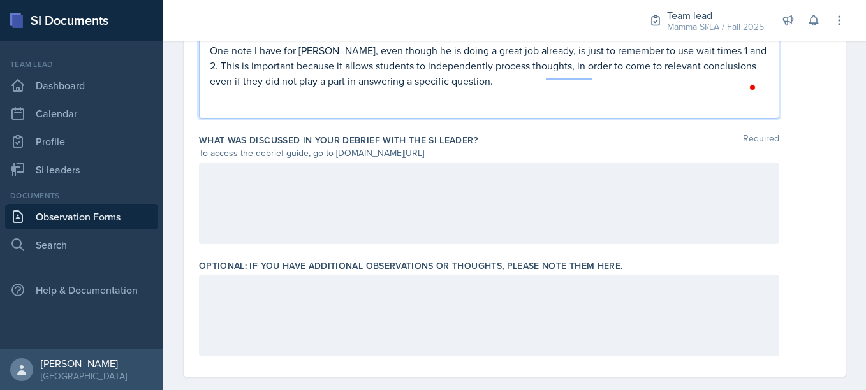
click at [489, 89] on p "One note I have for [PERSON_NAME], even though he is doing a great job already,…" at bounding box center [489, 66] width 559 height 46
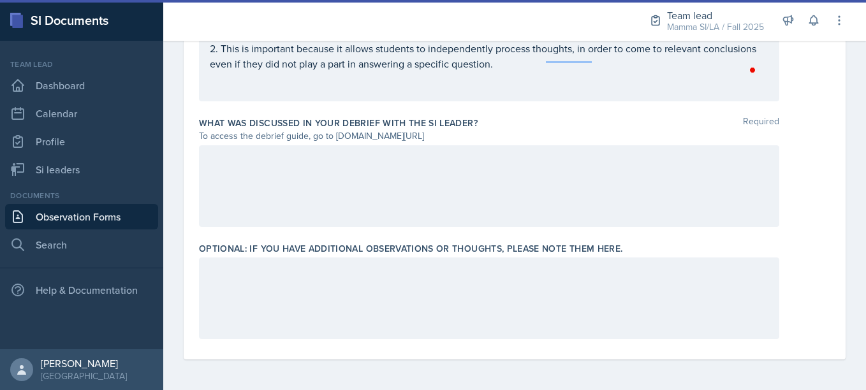
click at [443, 182] on div at bounding box center [489, 186] width 580 height 82
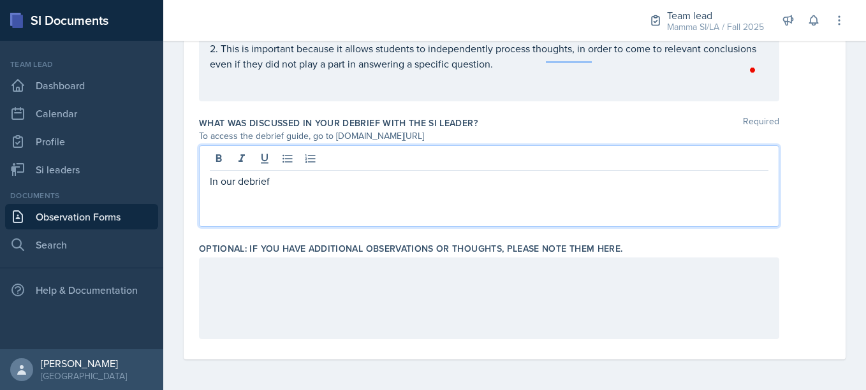
click at [271, 181] on p "In our debrief" at bounding box center [489, 180] width 559 height 15
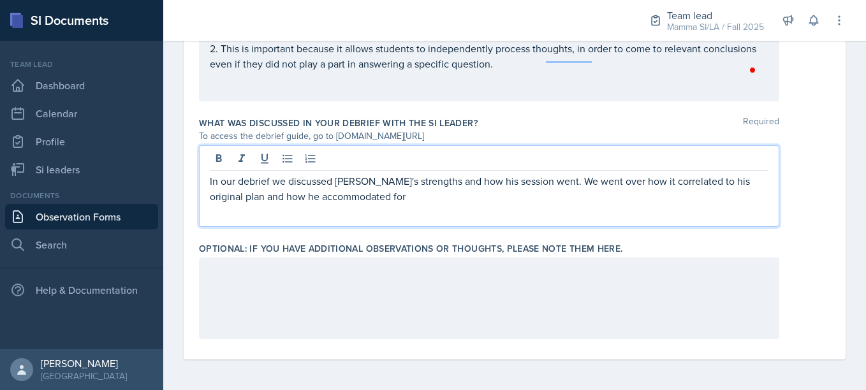
click at [271, 181] on p "In our debrief we discussed [PERSON_NAME]'s strengths and how his session went.…" at bounding box center [489, 188] width 559 height 31
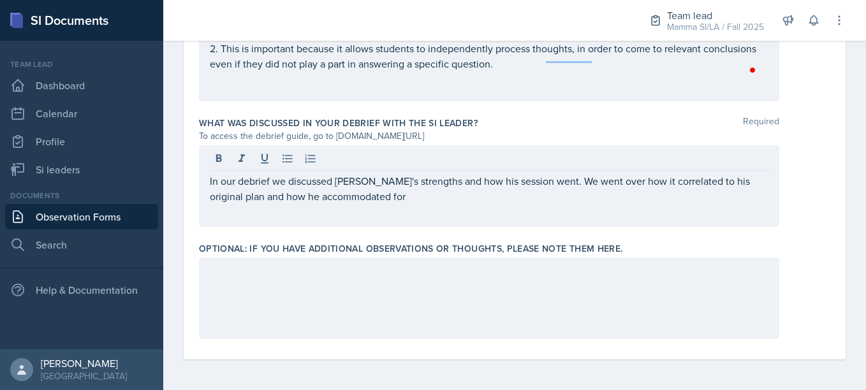
click at [401, 205] on div "In our debrief we discussed [PERSON_NAME]'s strengths and how his session went.…" at bounding box center [489, 186] width 580 height 82
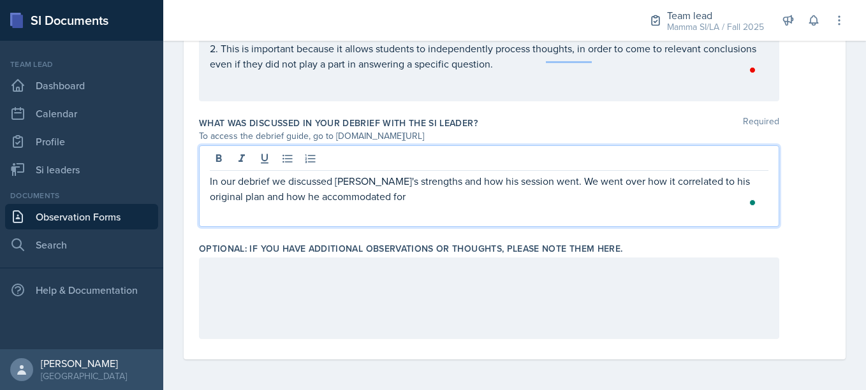
click at [395, 203] on p "In our debrief we discussed [PERSON_NAME]'s strengths and how his session went.…" at bounding box center [489, 188] width 559 height 31
click at [272, 181] on p "In our debrief we discussed [PERSON_NAME]'s strengths and how his session went.…" at bounding box center [489, 188] width 559 height 31
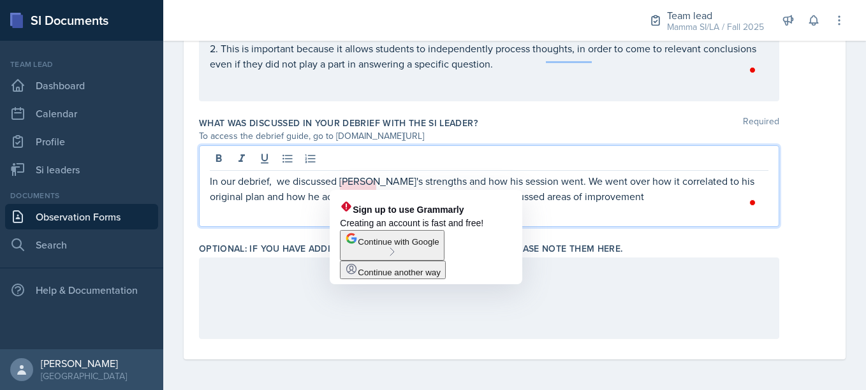
click at [374, 184] on p "In our debrief, we discussed [PERSON_NAME]'s strengths and how his session went…" at bounding box center [489, 188] width 559 height 31
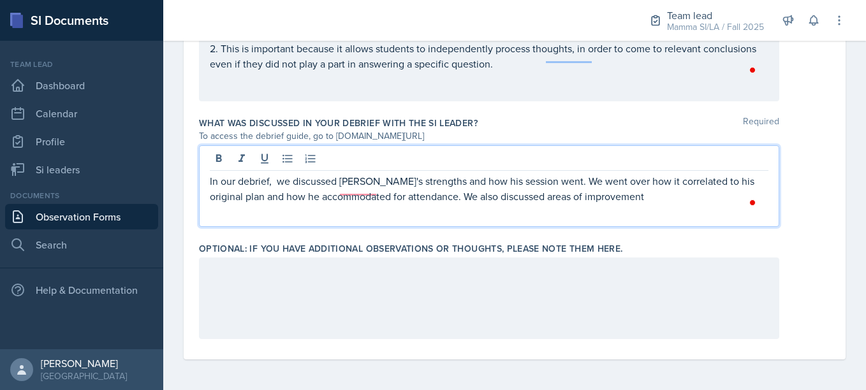
click at [378, 184] on p "In our debrief, we discussed [PERSON_NAME]'s strengths and how his session went…" at bounding box center [489, 188] width 559 height 31
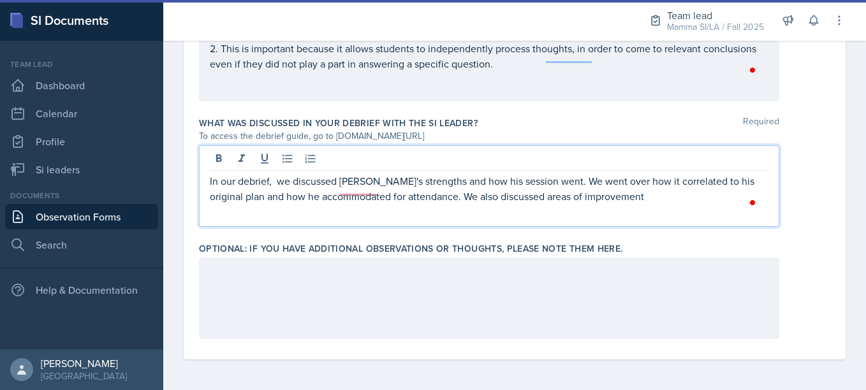
click at [630, 195] on p "In our debrief, we discussed [PERSON_NAME]'s strengths and how his session went…" at bounding box center [489, 188] width 559 height 31
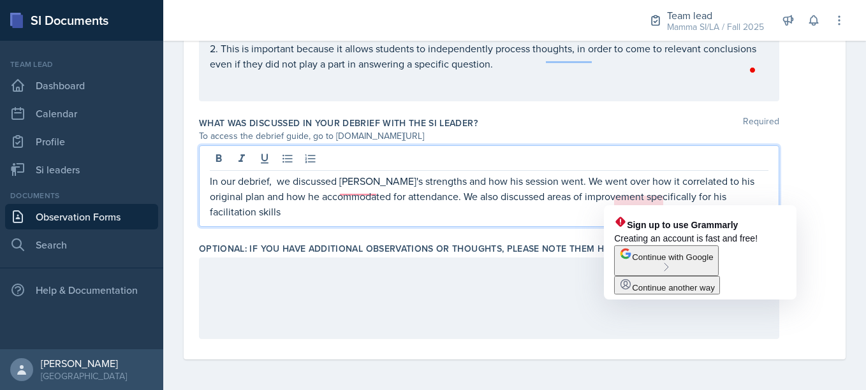
click at [612, 195] on p "In our debrief, we discussed [PERSON_NAME]'s strengths and how his session went…" at bounding box center [489, 196] width 559 height 46
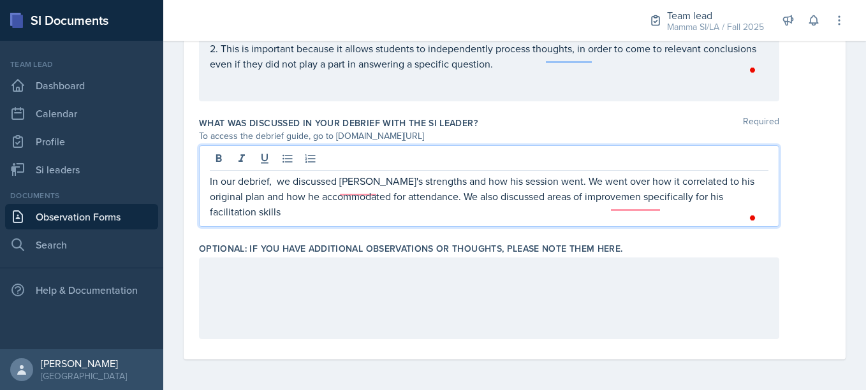
click at [612, 195] on p "In our debrief, we discussed [PERSON_NAME]'s strengths and how his session went…" at bounding box center [489, 196] width 559 height 46
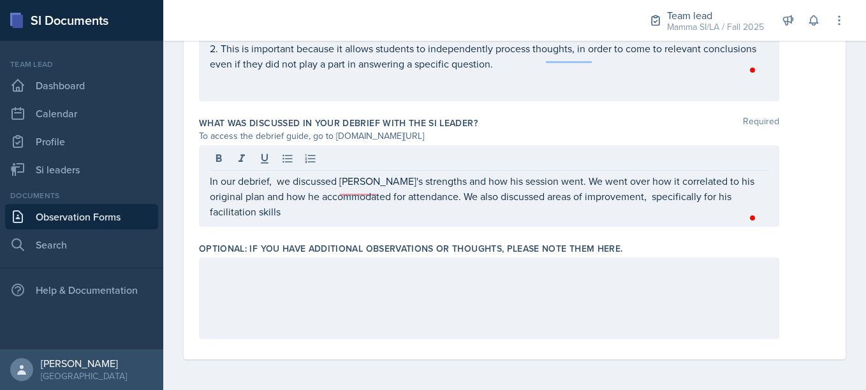
click at [464, 220] on div "In our debrief, we discussed [PERSON_NAME]'s strengths and how his session went…" at bounding box center [489, 186] width 580 height 82
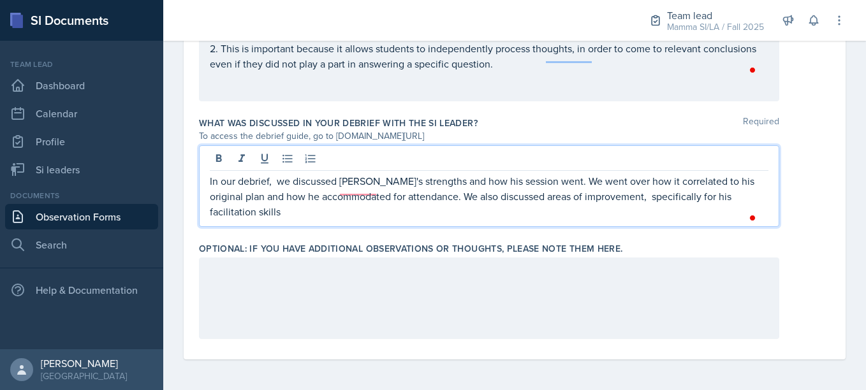
click at [431, 209] on p "In our debrief, we discussed [PERSON_NAME]'s strengths and how his session went…" at bounding box center [489, 196] width 559 height 46
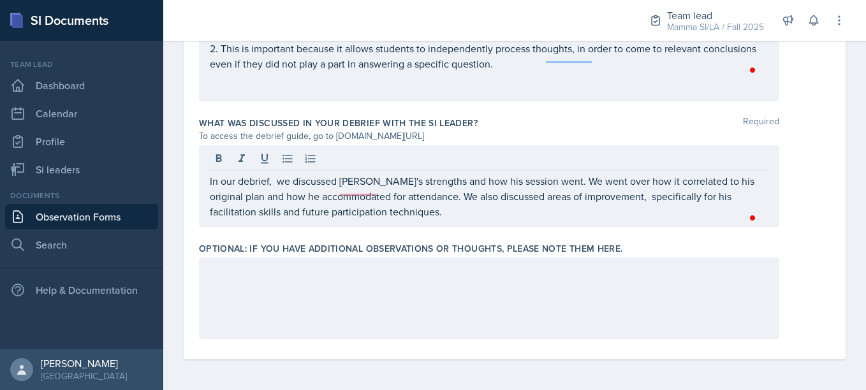
click at [371, 293] on div at bounding box center [489, 299] width 580 height 82
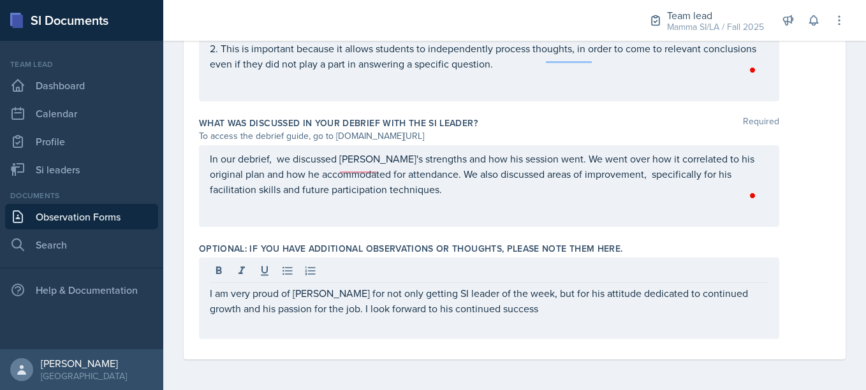
drag, startPoint x: 371, startPoint y: 293, endPoint x: 480, endPoint y: 336, distance: 117.1
click at [480, 336] on div "I am very proud of [PERSON_NAME] for not only getting SI leader of the week, bu…" at bounding box center [489, 299] width 580 height 82
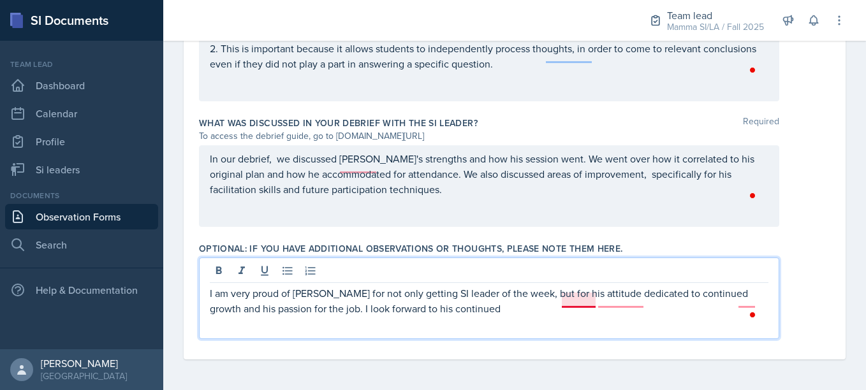
click at [596, 293] on p "I am very proud of [PERSON_NAME] for not only getting SI leader of the week, bu…" at bounding box center [489, 301] width 559 height 31
click at [523, 302] on p "I am very proud of [PERSON_NAME] for not only getting SI leader of the week, bu…" at bounding box center [489, 301] width 559 height 31
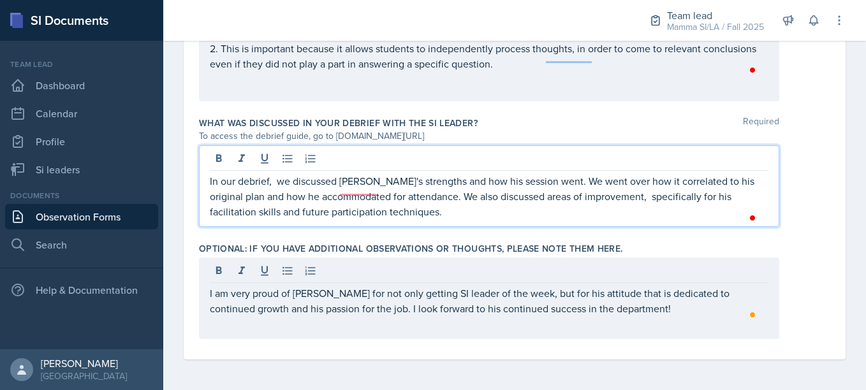
click at [351, 158] on div "In our debrief, we discussed [PERSON_NAME]'s strengths and how his session went…" at bounding box center [489, 186] width 580 height 82
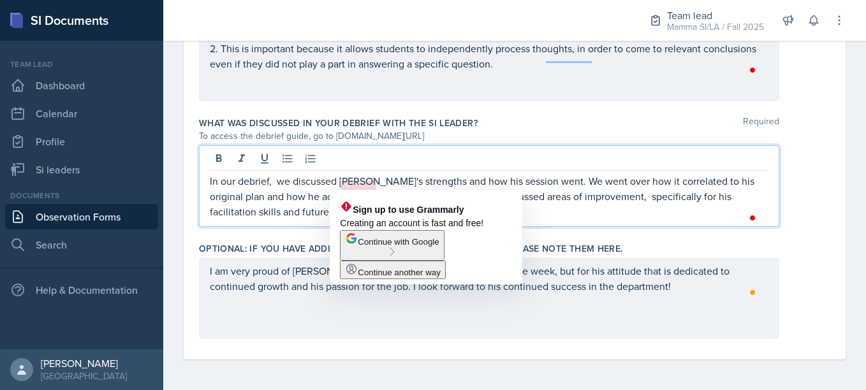
click at [353, 179] on p "In our debrief, we discussed [PERSON_NAME]'s strengths and how his session went…" at bounding box center [489, 196] width 559 height 46
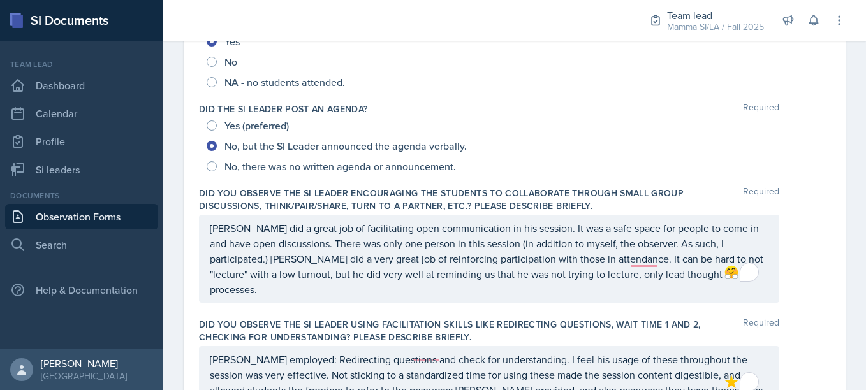
scroll to position [0, 0]
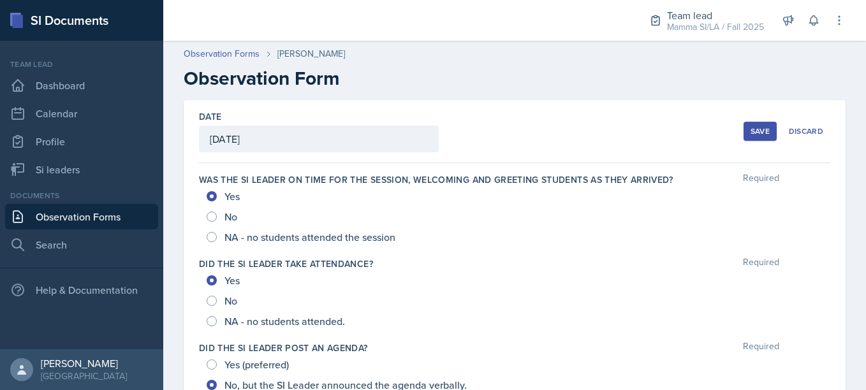
click at [757, 127] on div "Save" at bounding box center [760, 131] width 19 height 10
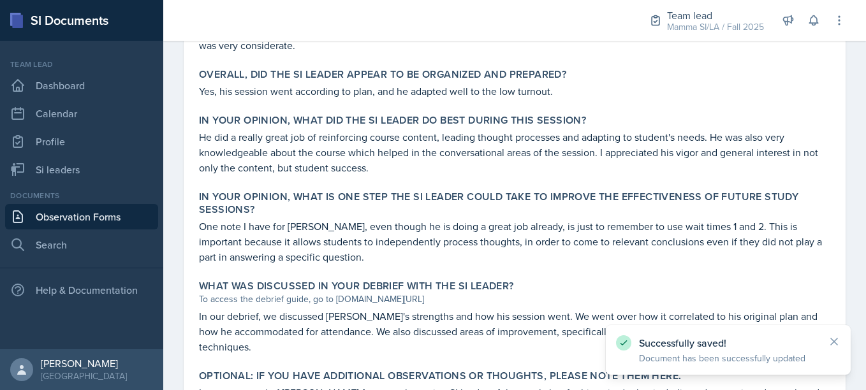
scroll to position [804, 0]
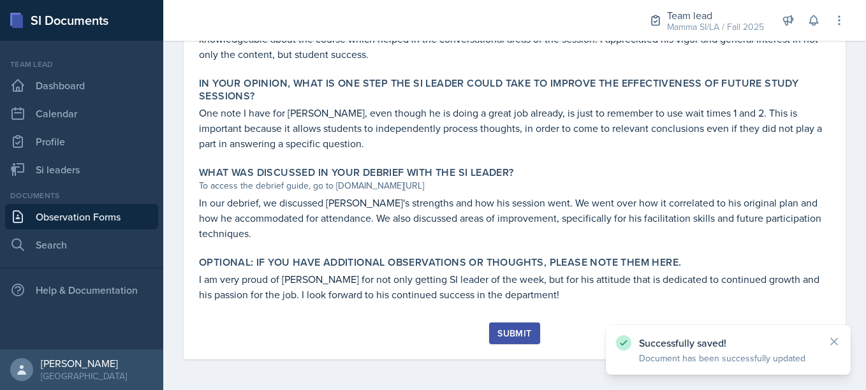
click at [510, 330] on div "Submit" at bounding box center [515, 333] width 34 height 10
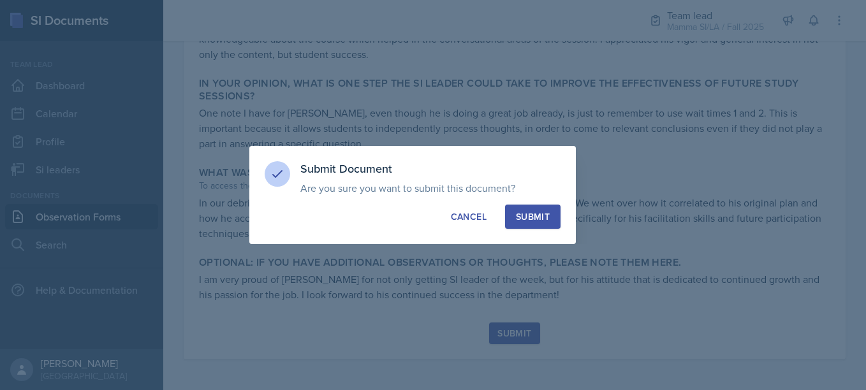
click at [543, 225] on button "Submit" at bounding box center [532, 217] width 55 height 24
radio input "true"
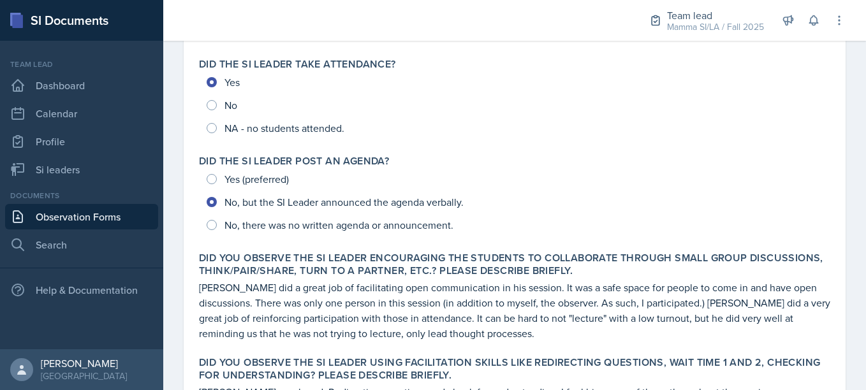
scroll to position [0, 0]
